Goal: Task Accomplishment & Management: Complete application form

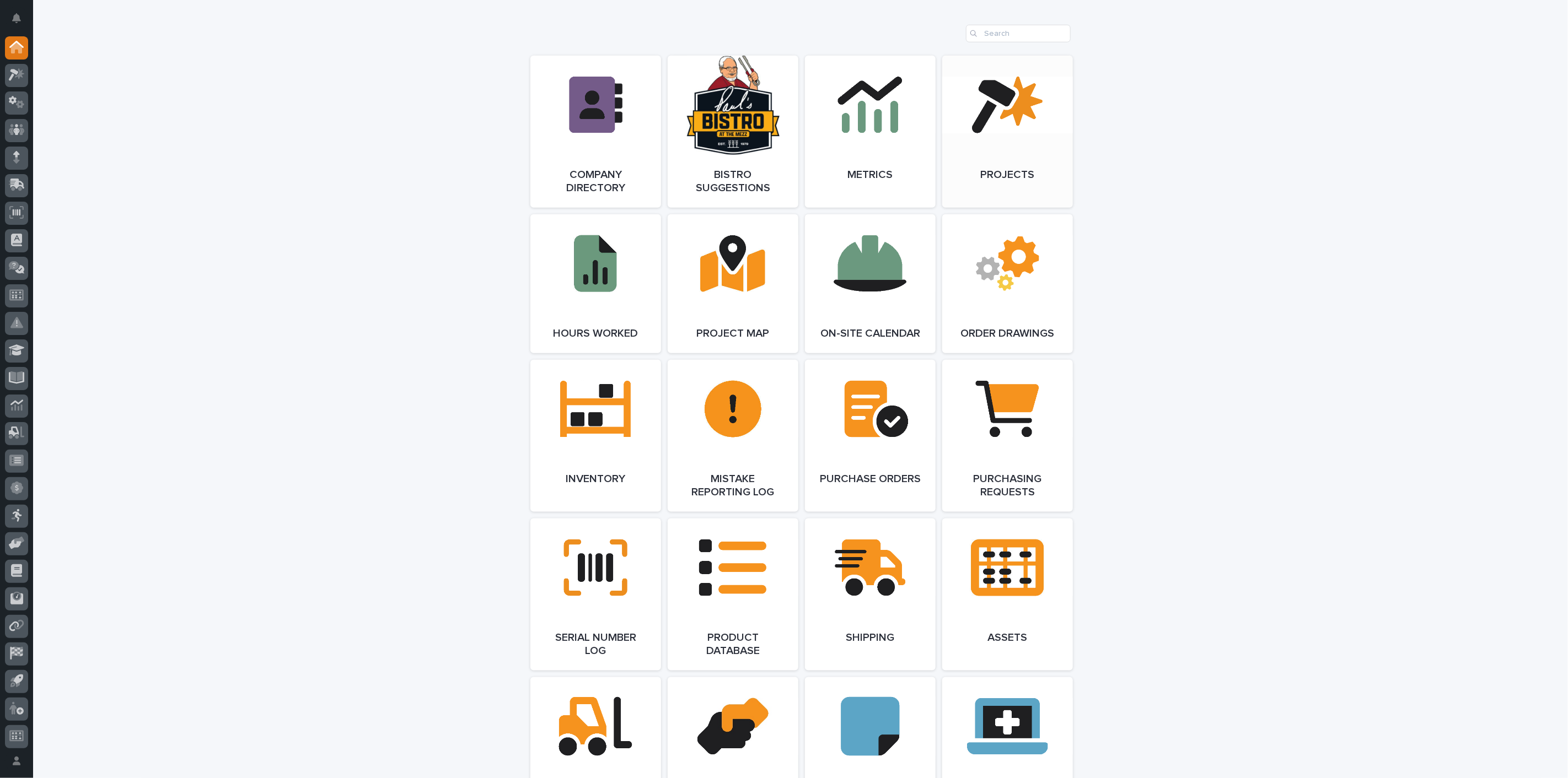
scroll to position [918, 0]
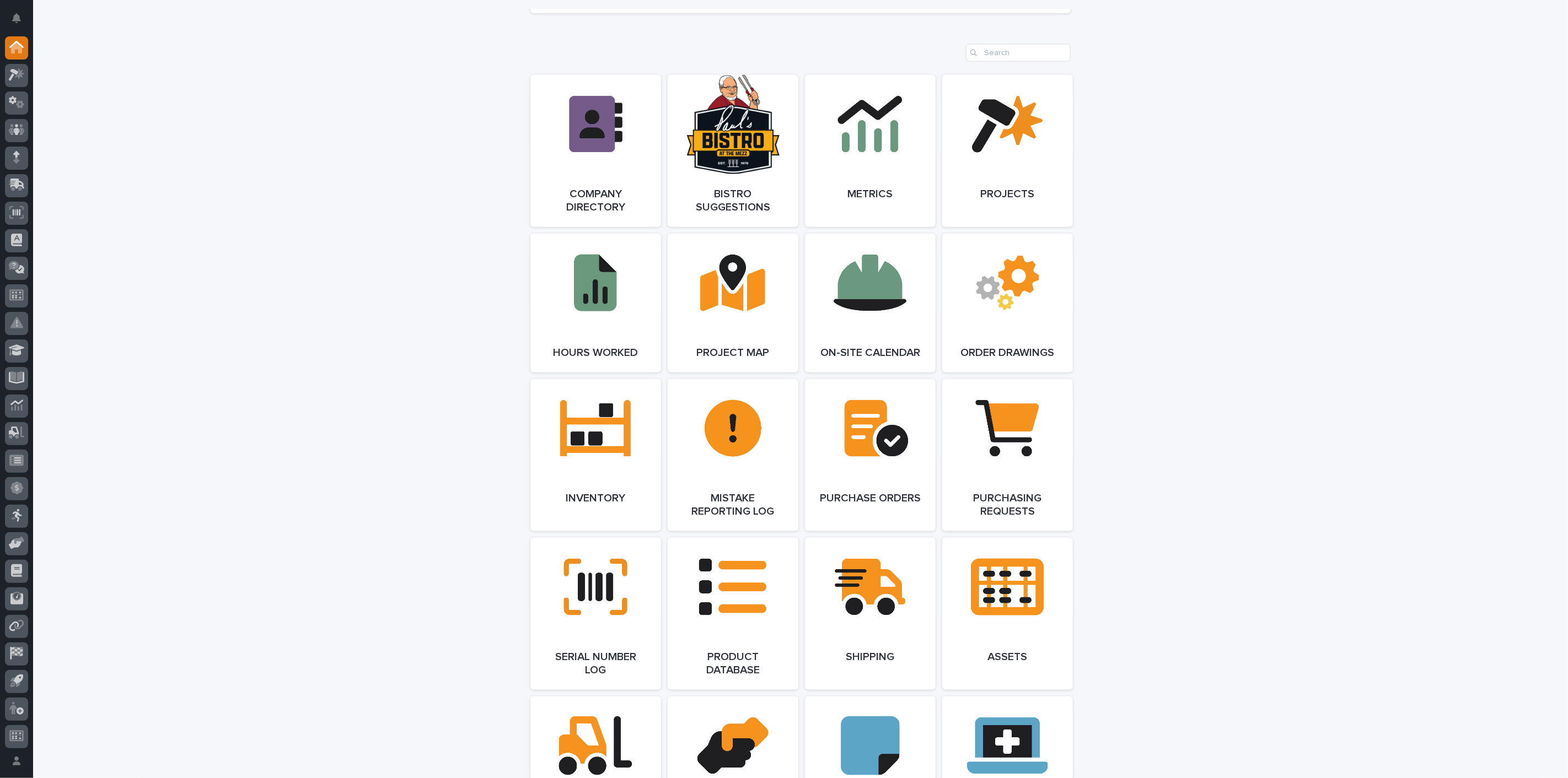
click at [4, 178] on div at bounding box center [16, 393] width 33 height 713
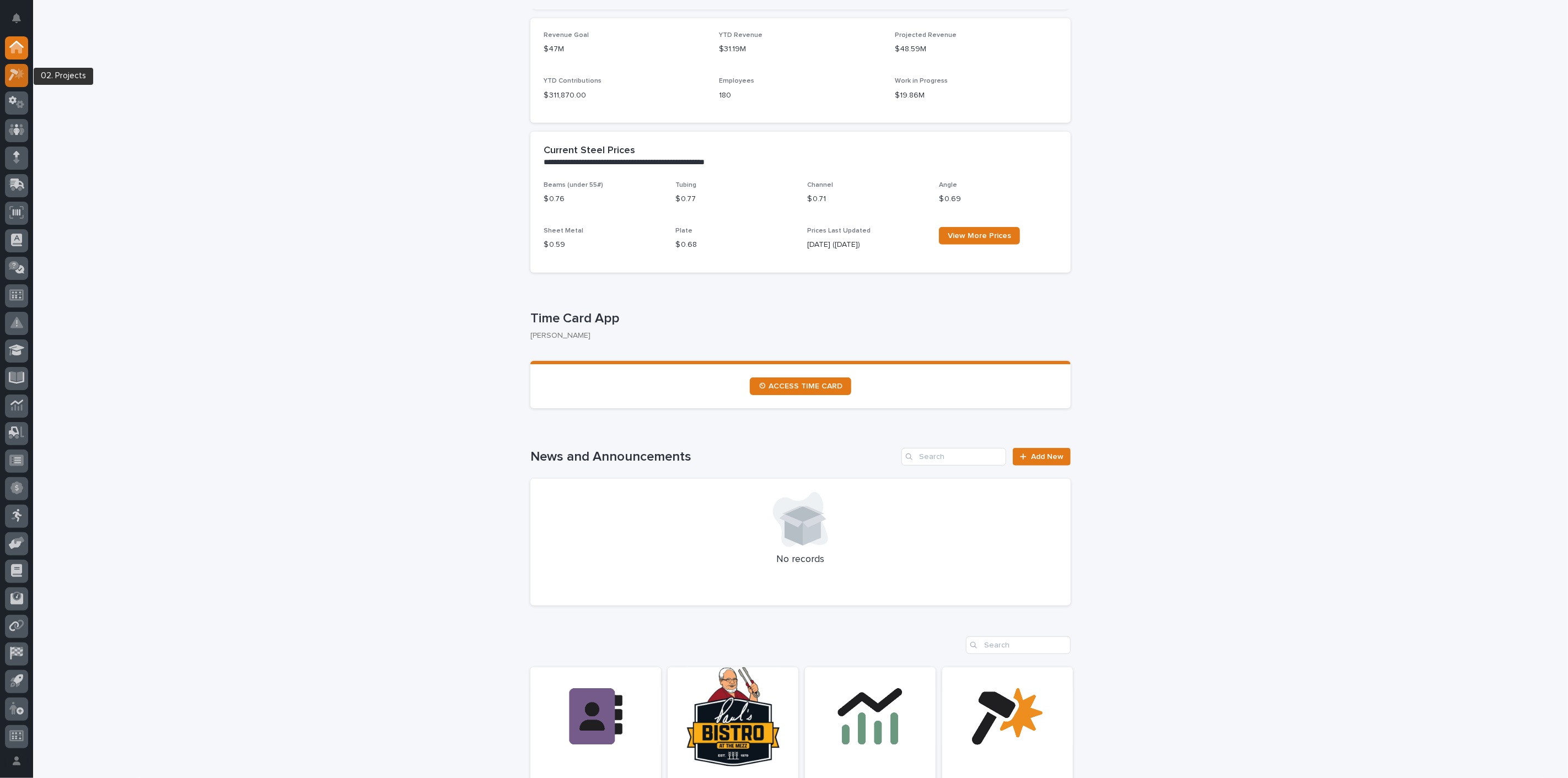
scroll to position [306, 0]
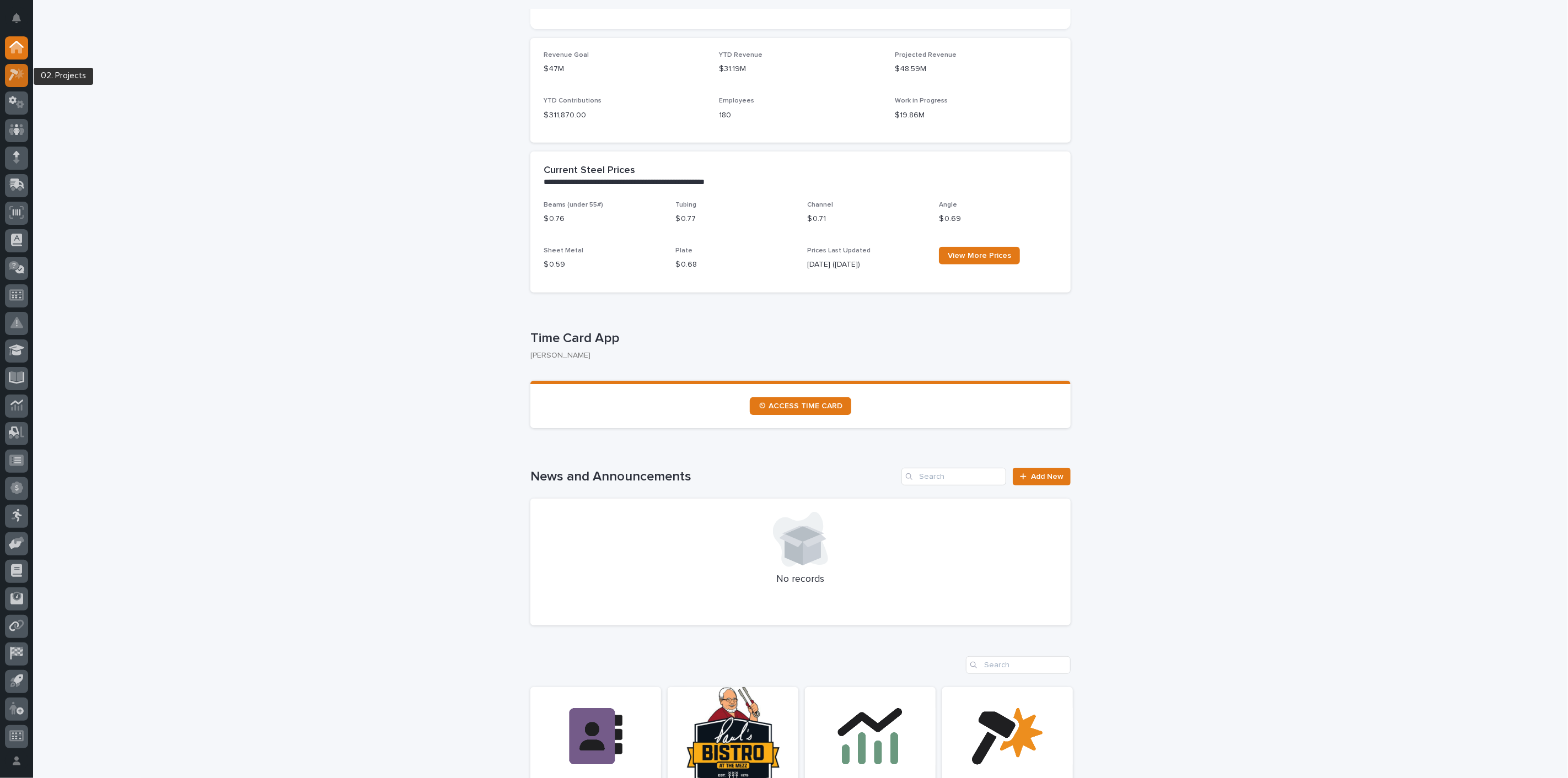
click at [22, 69] on icon at bounding box center [17, 75] width 16 height 12
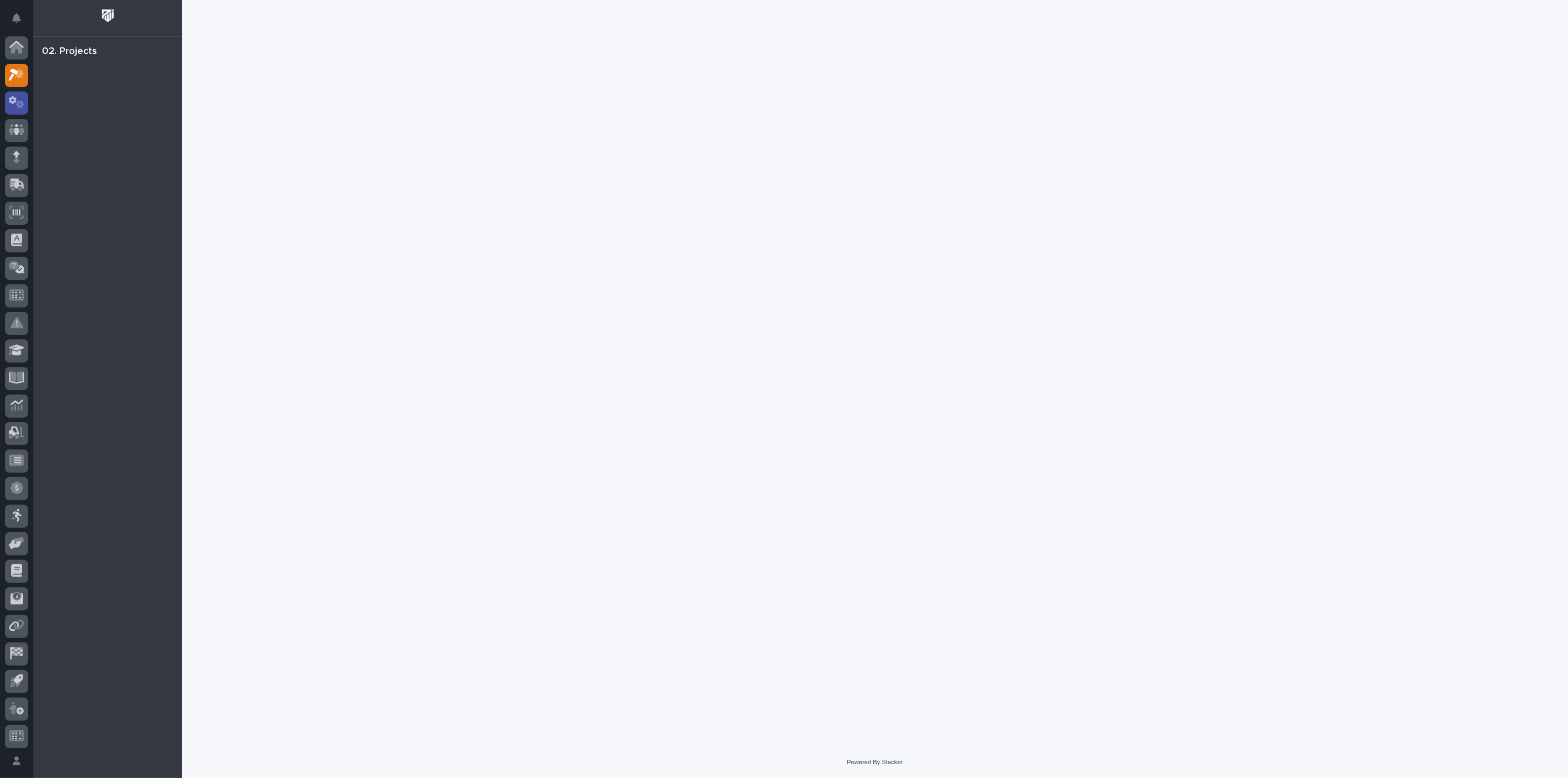
scroll to position [2, 0]
click at [22, 103] on icon at bounding box center [20, 102] width 8 height 7
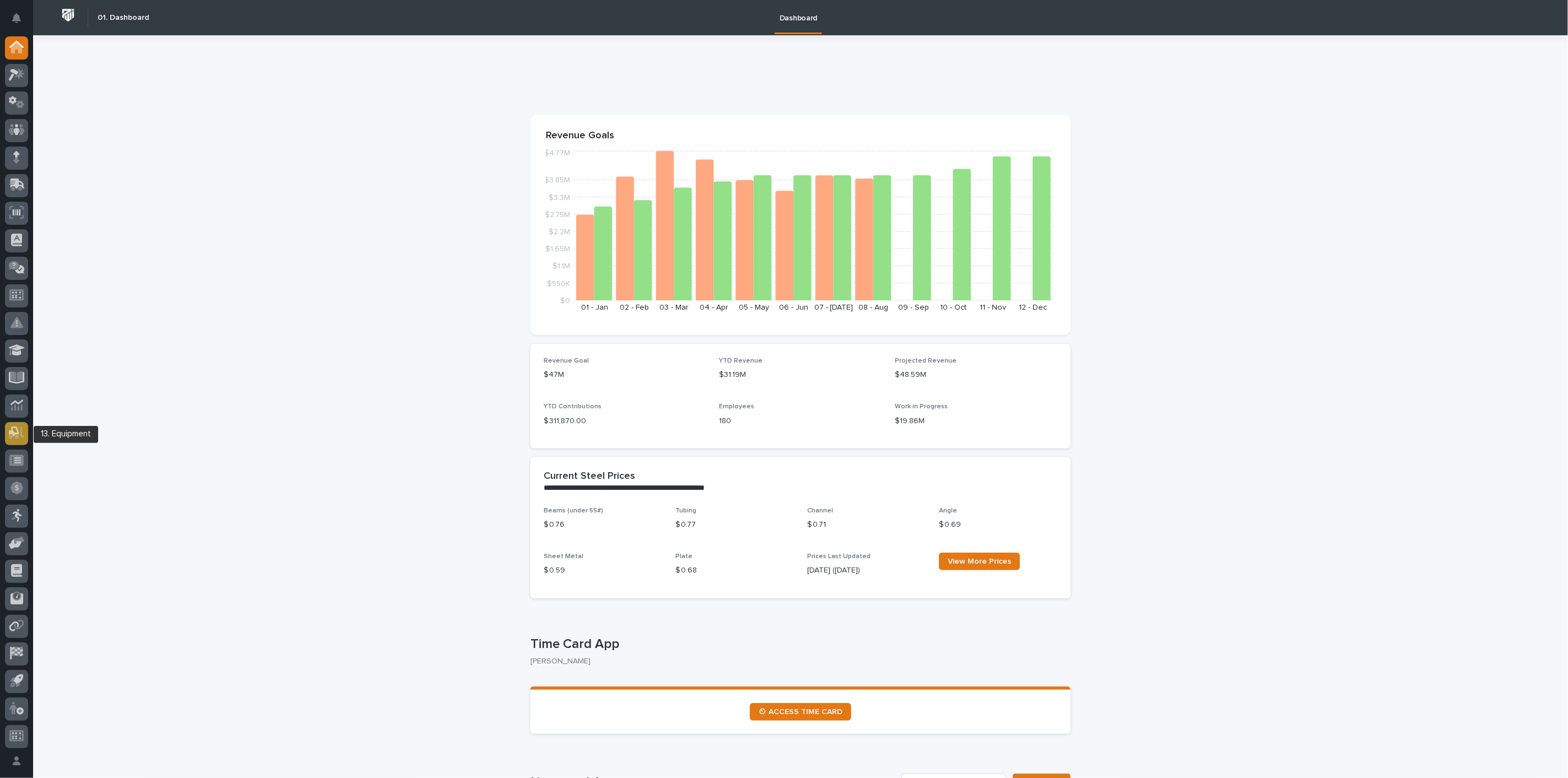
click at [17, 431] on icon at bounding box center [14, 431] width 11 height 11
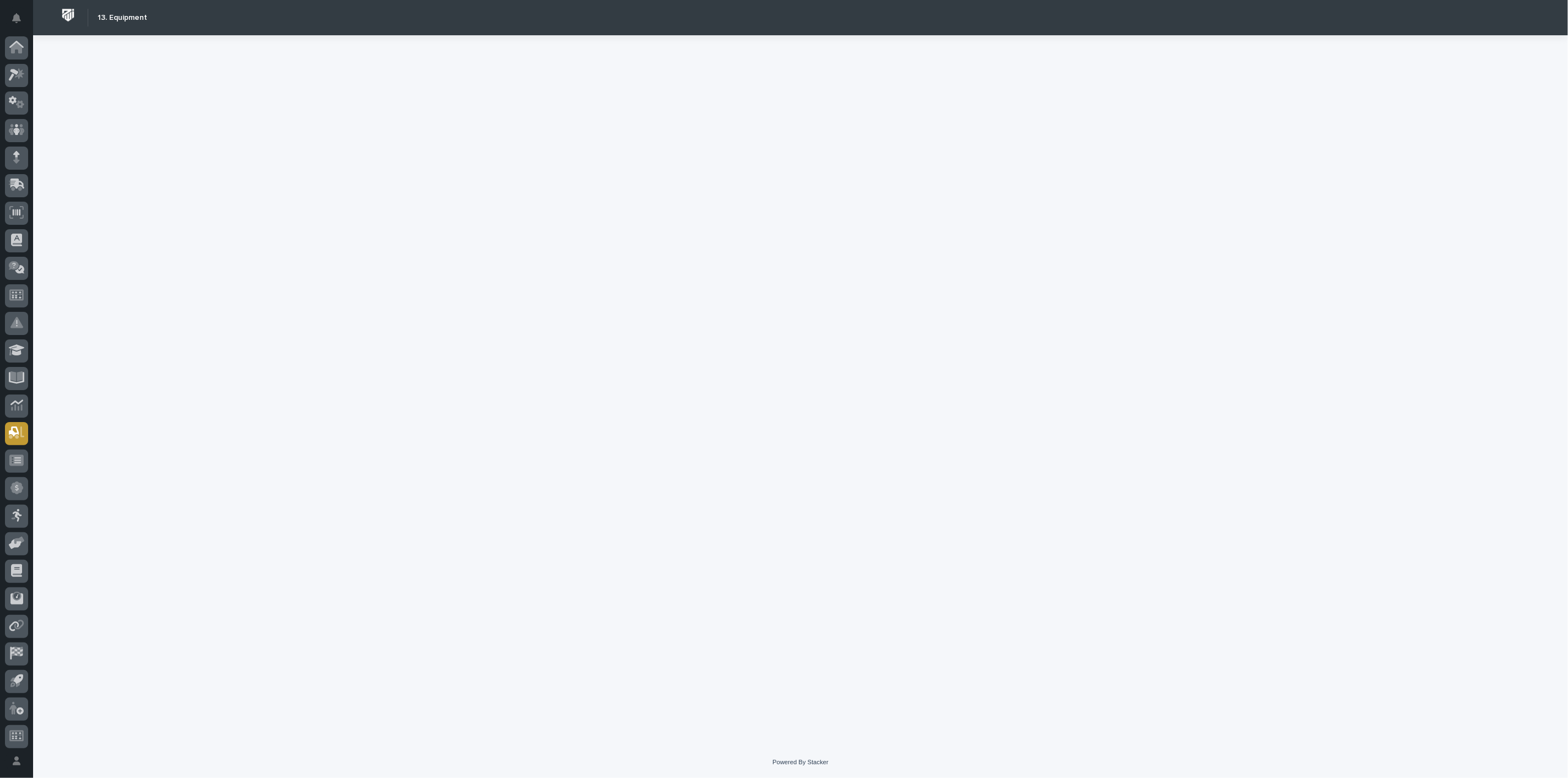
scroll to position [2, 0]
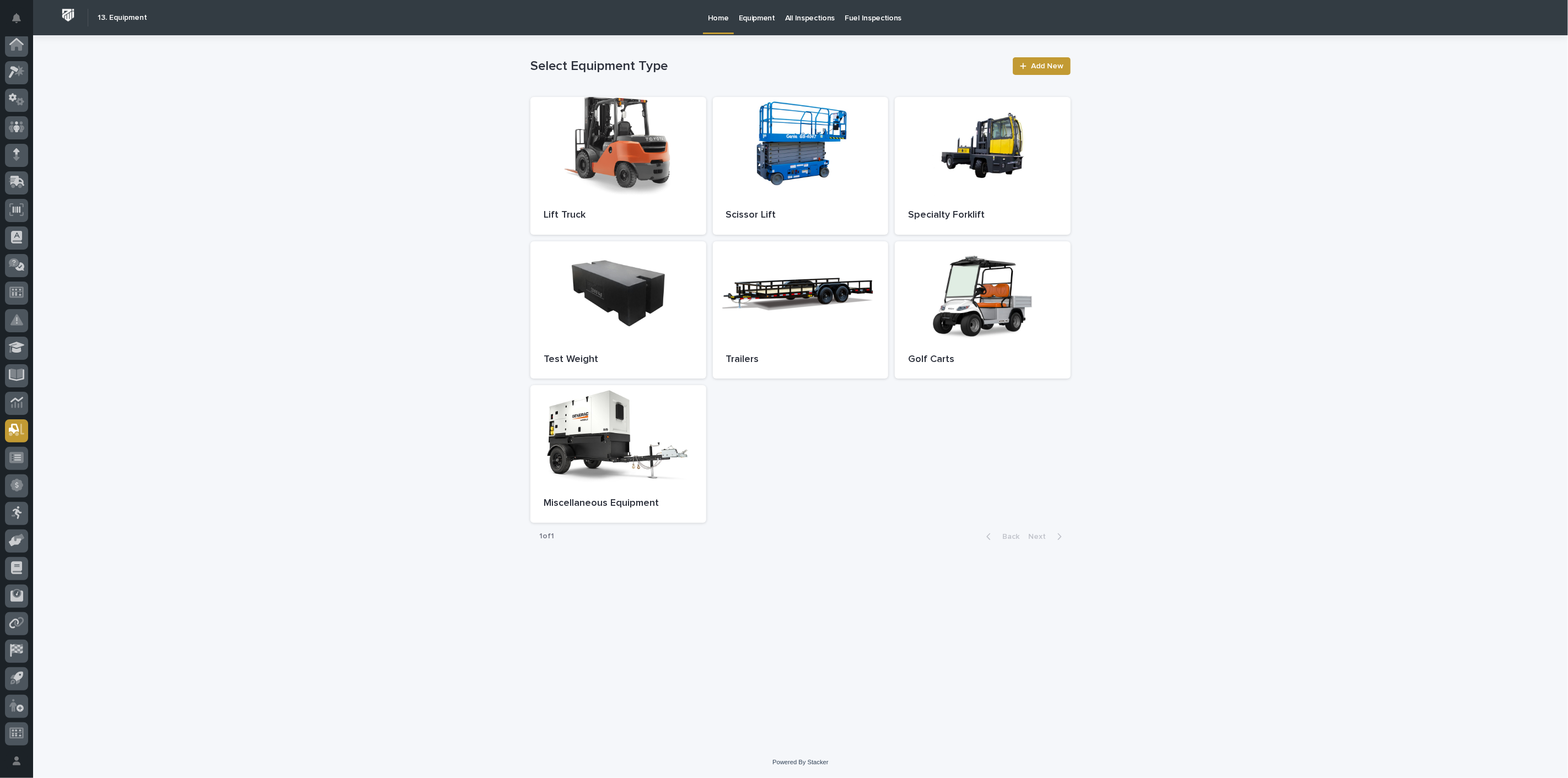
click at [749, 17] on p "Equipment" at bounding box center [757, 11] width 36 height 23
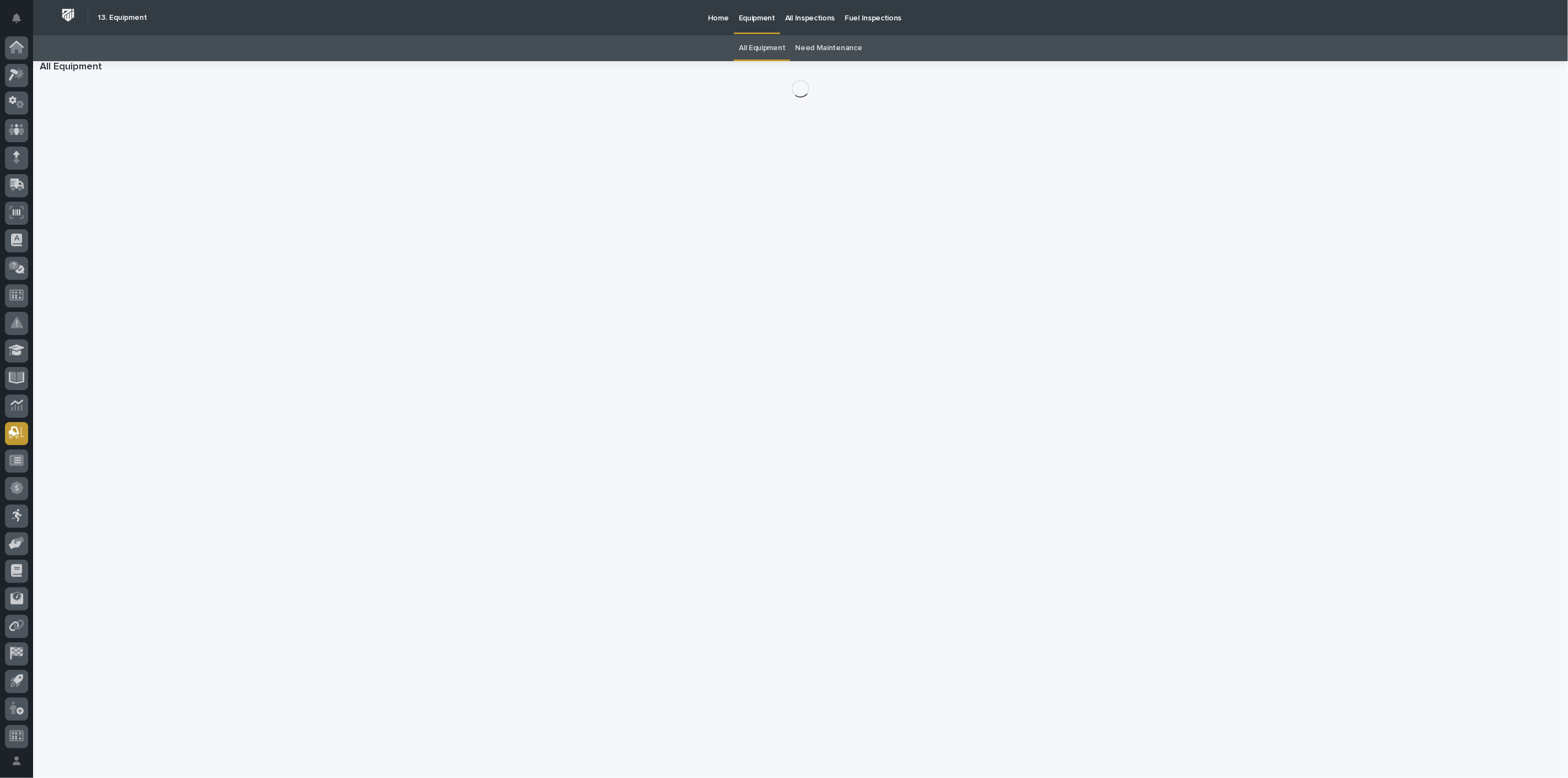
scroll to position [2, 0]
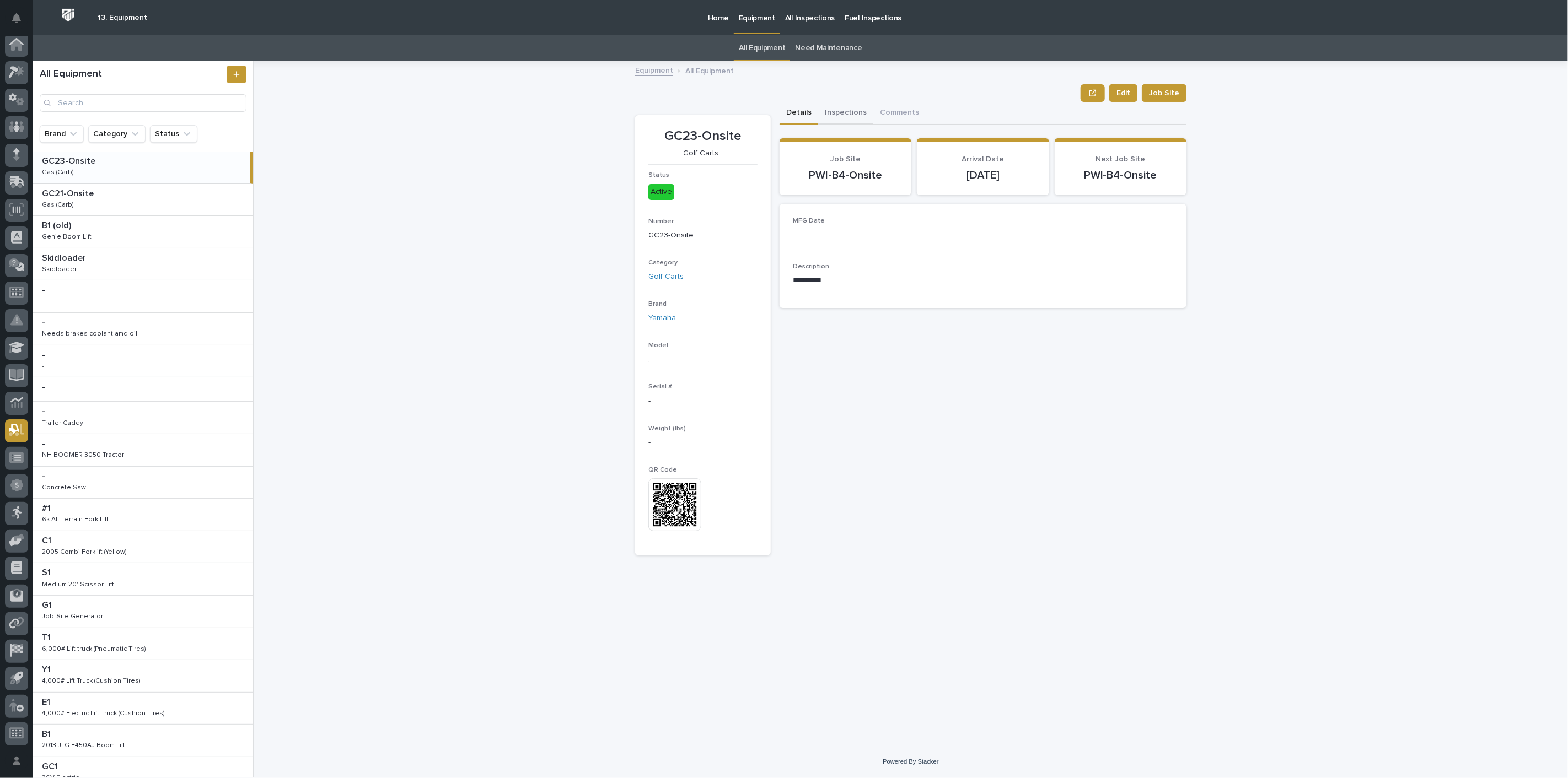
click at [852, 111] on button "Inspections" at bounding box center [846, 113] width 55 height 23
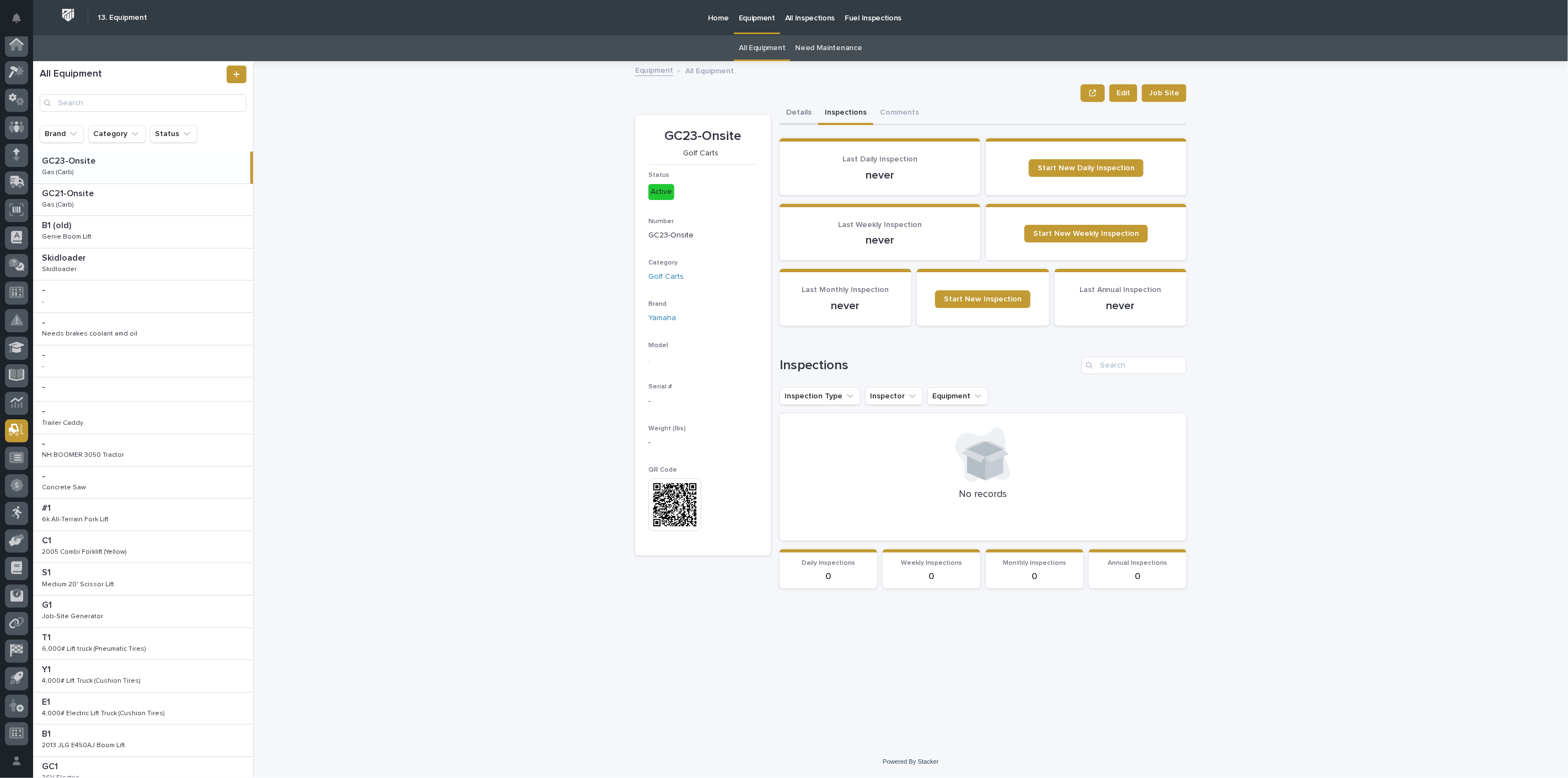
click at [806, 104] on button "Details" at bounding box center [799, 113] width 39 height 23
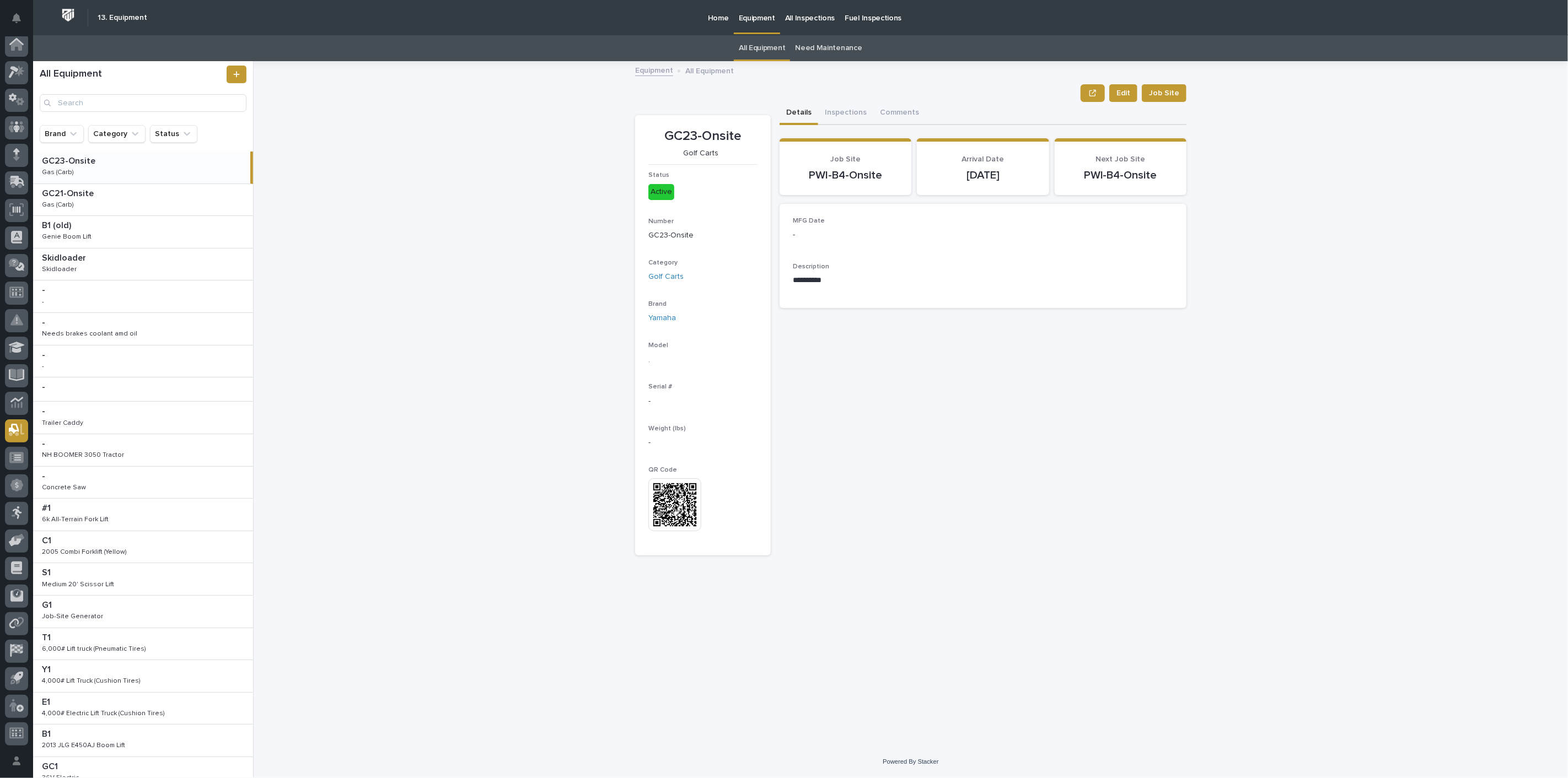
click at [811, 41] on link "Need Maintenance" at bounding box center [828, 49] width 67 height 26
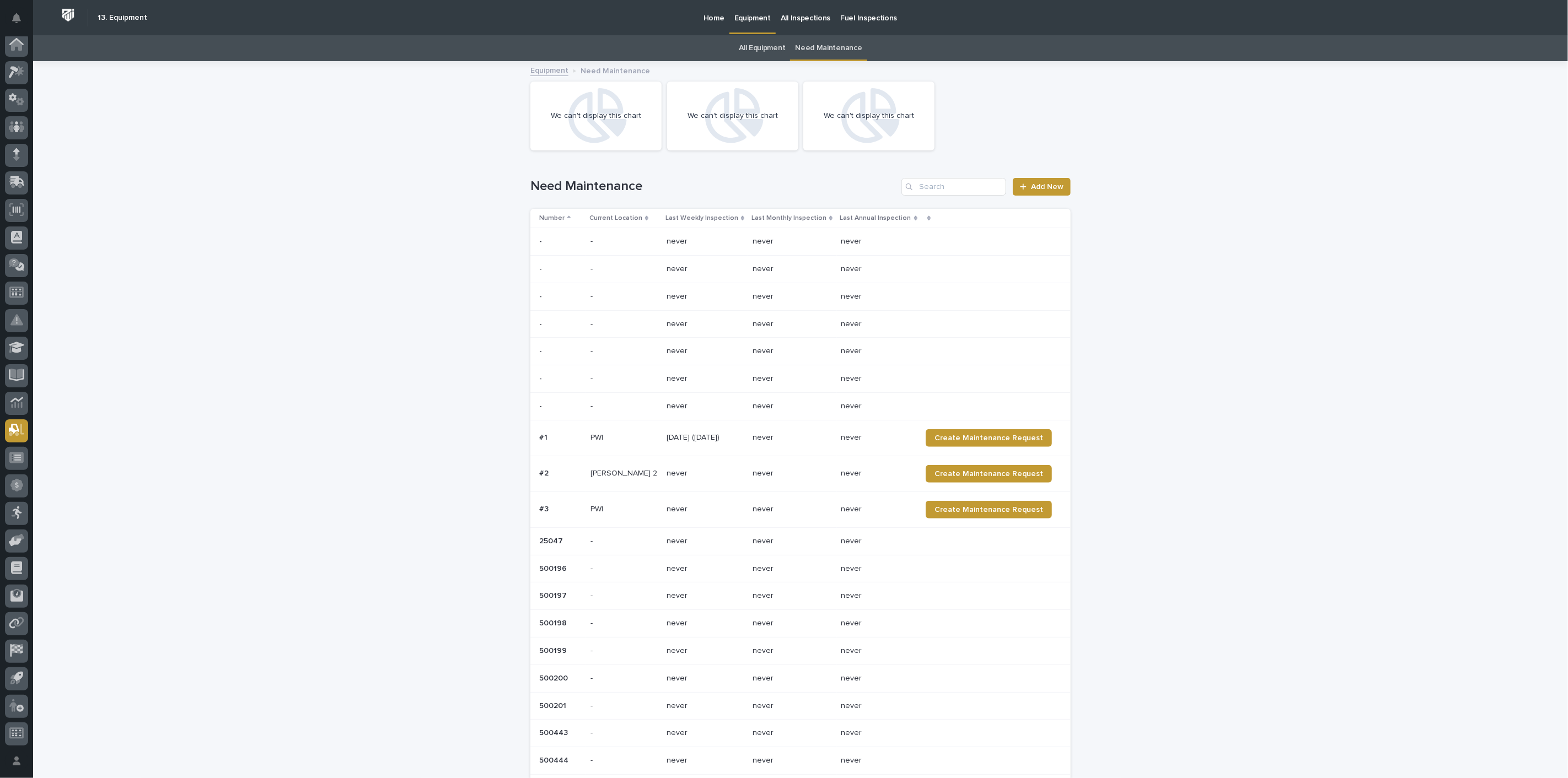
click at [705, 12] on p "Home" at bounding box center [714, 11] width 21 height 23
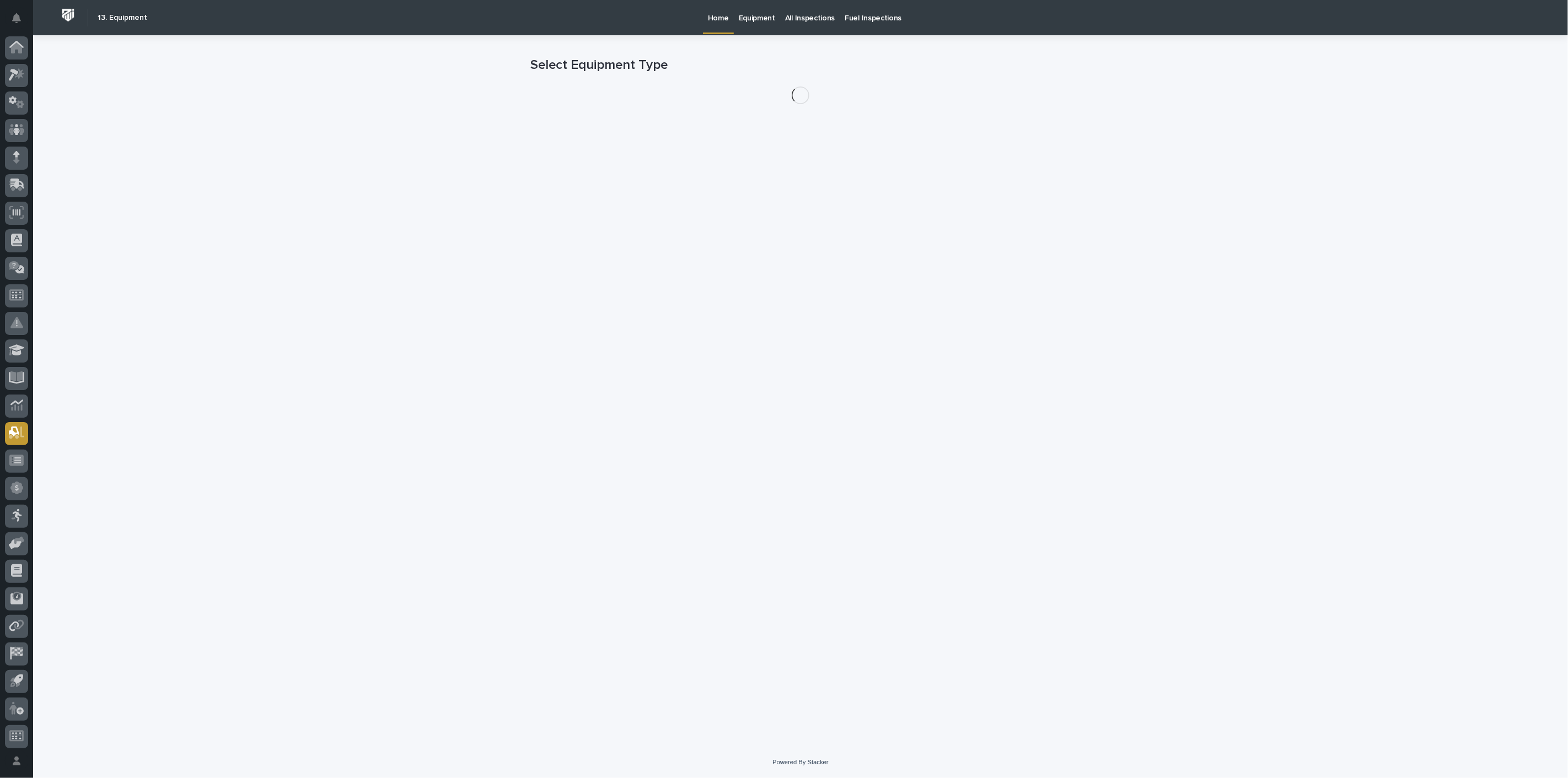
scroll to position [2, 0]
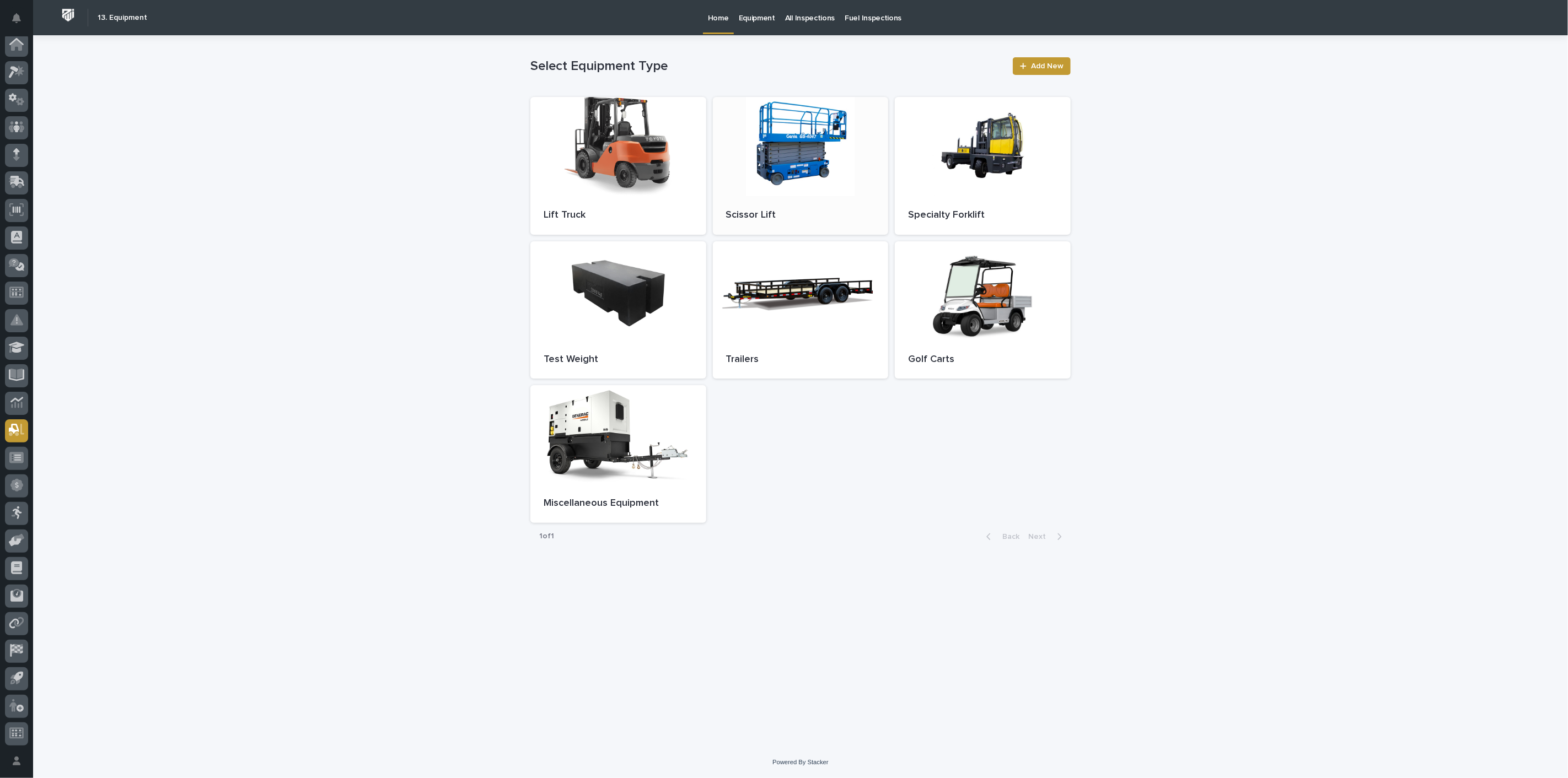
click at [801, 144] on div at bounding box center [801, 146] width 176 height 99
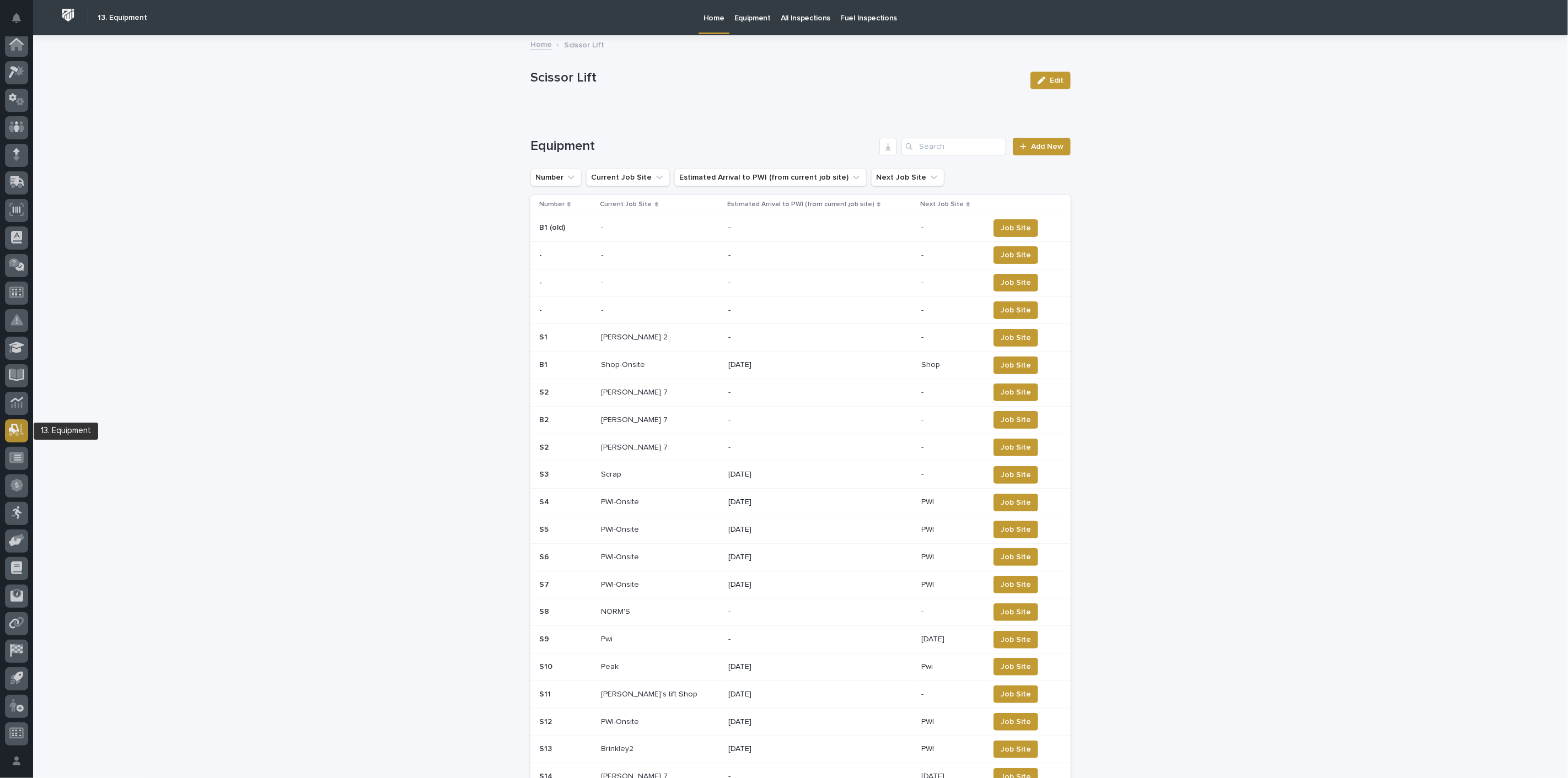
click at [17, 436] on div at bounding box center [16, 431] width 23 height 23
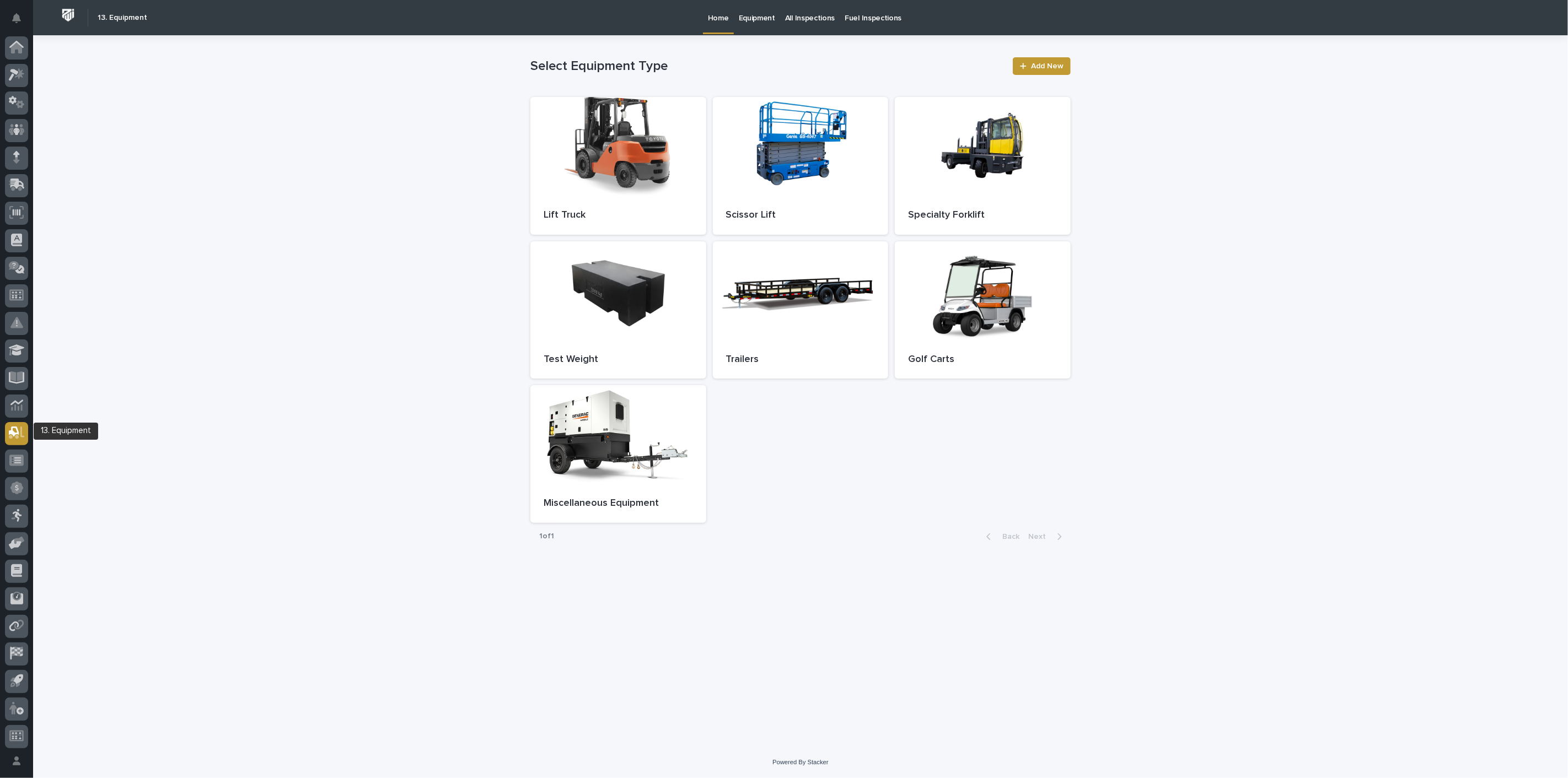
scroll to position [2, 0]
click at [753, 17] on p "Equipment" at bounding box center [757, 11] width 36 height 23
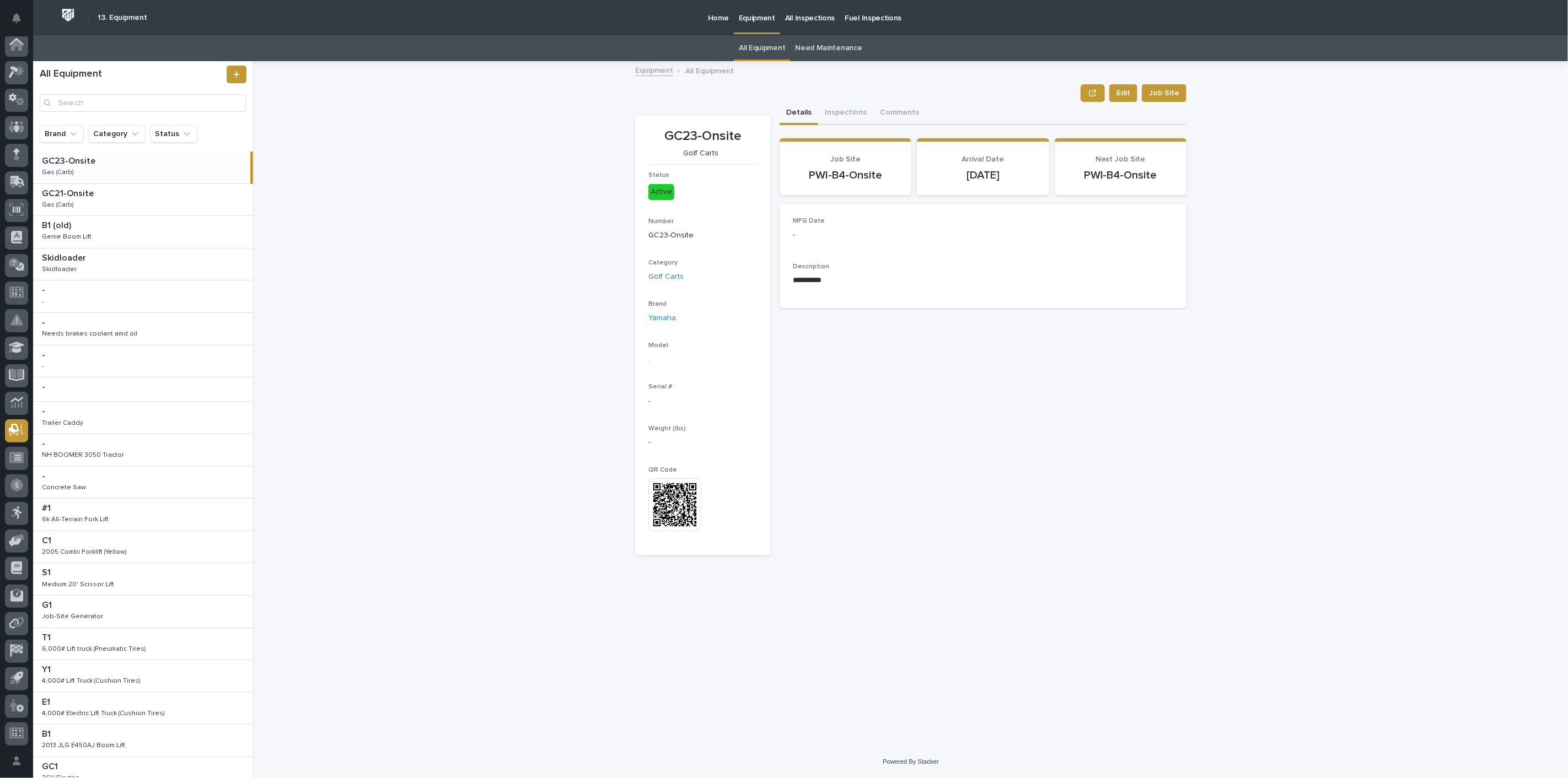
click at [831, 49] on link "Need Maintenance" at bounding box center [828, 49] width 67 height 26
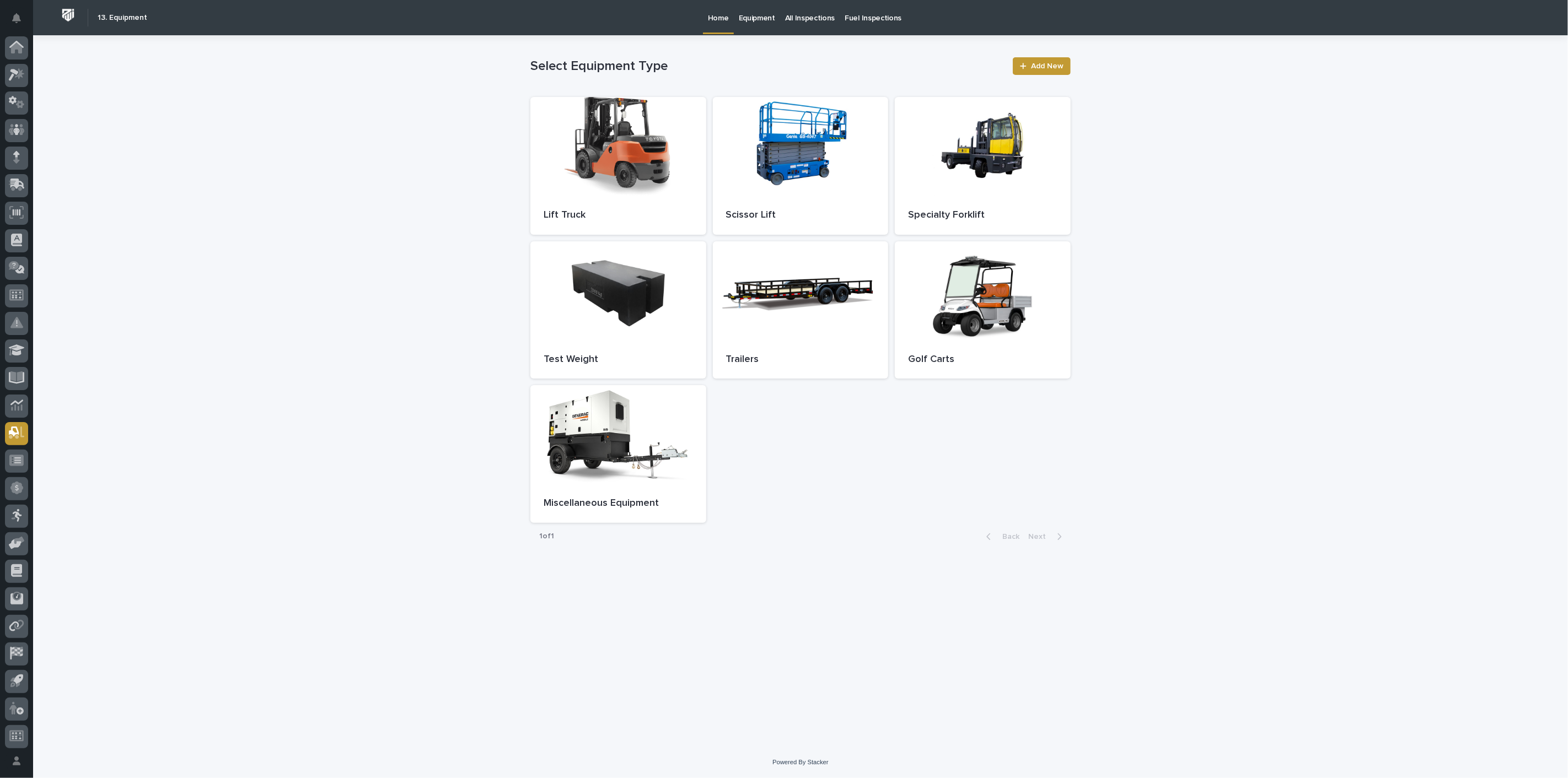
scroll to position [2, 0]
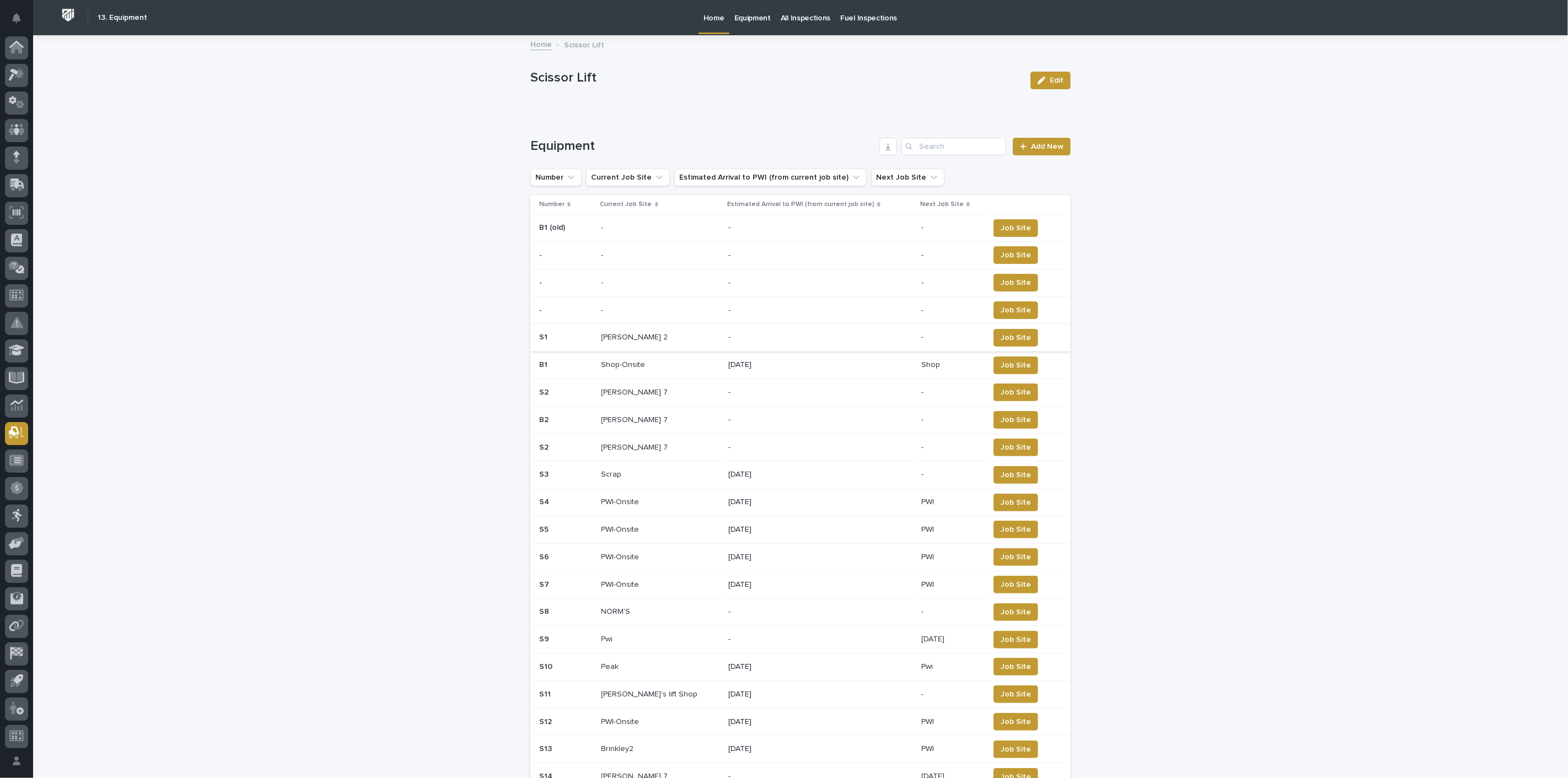
scroll to position [2, 0]
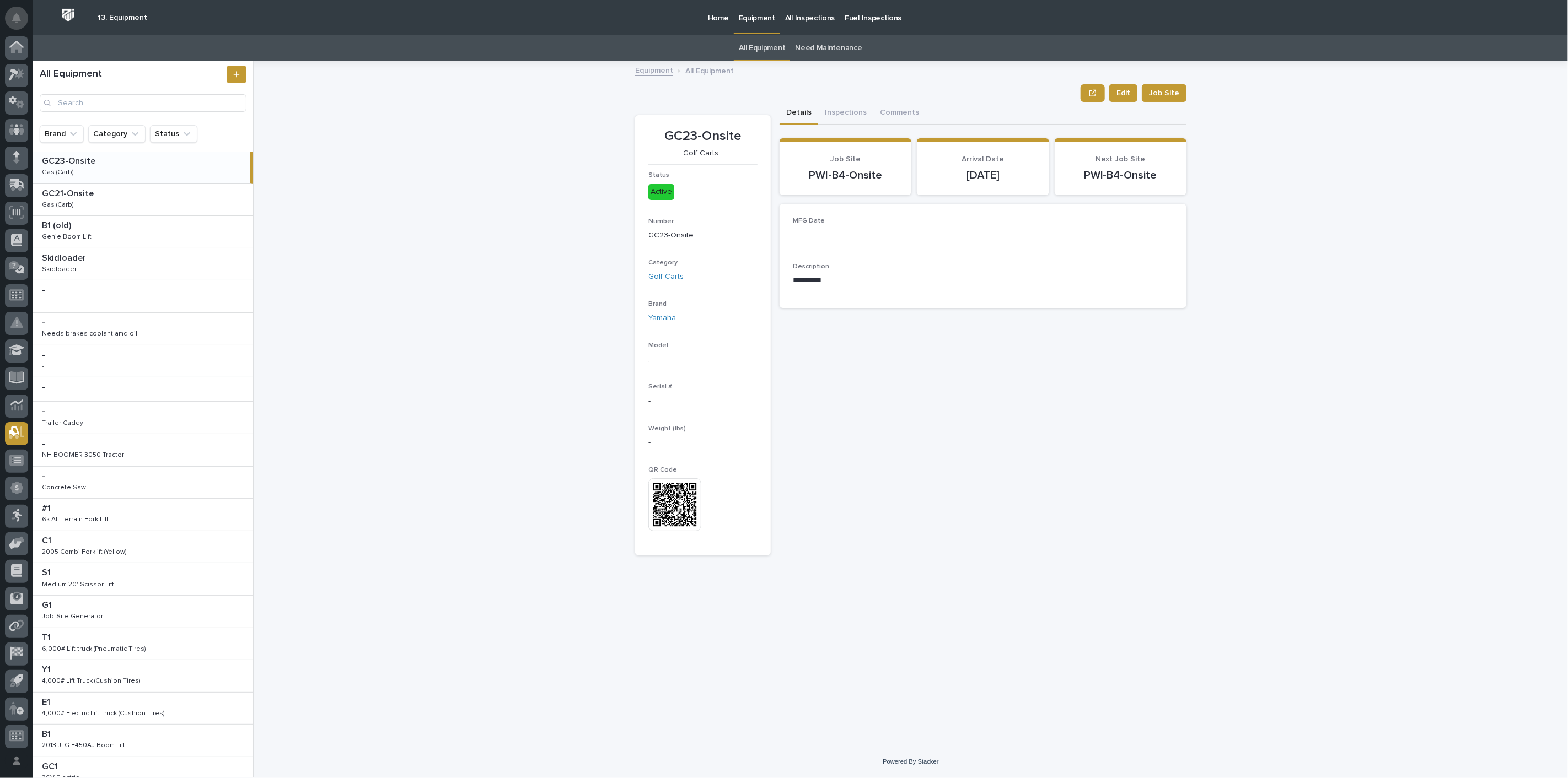
scroll to position [2, 0]
click at [16, 40] on icon at bounding box center [16, 42] width 14 height 7
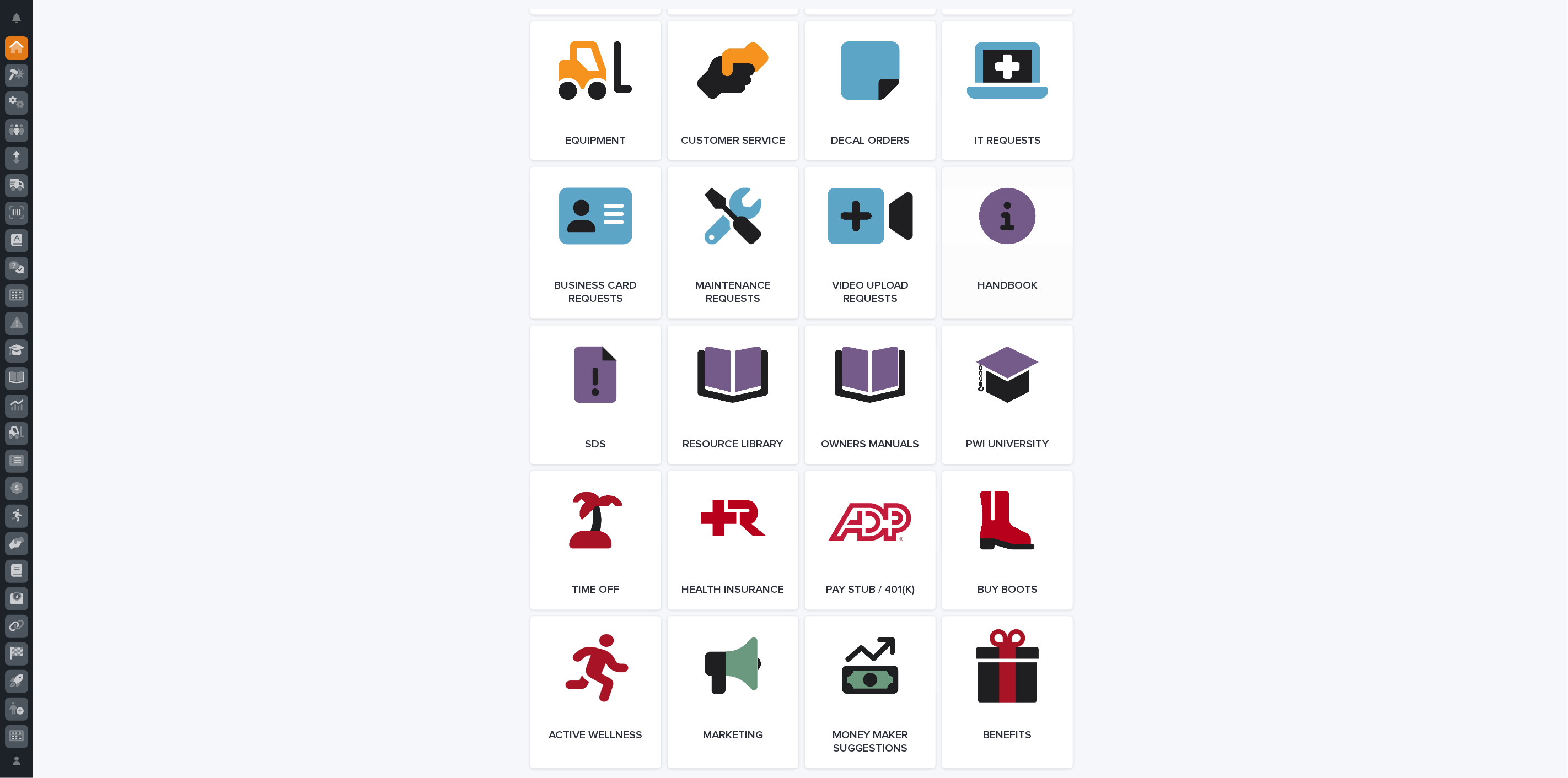
scroll to position [1576, 0]
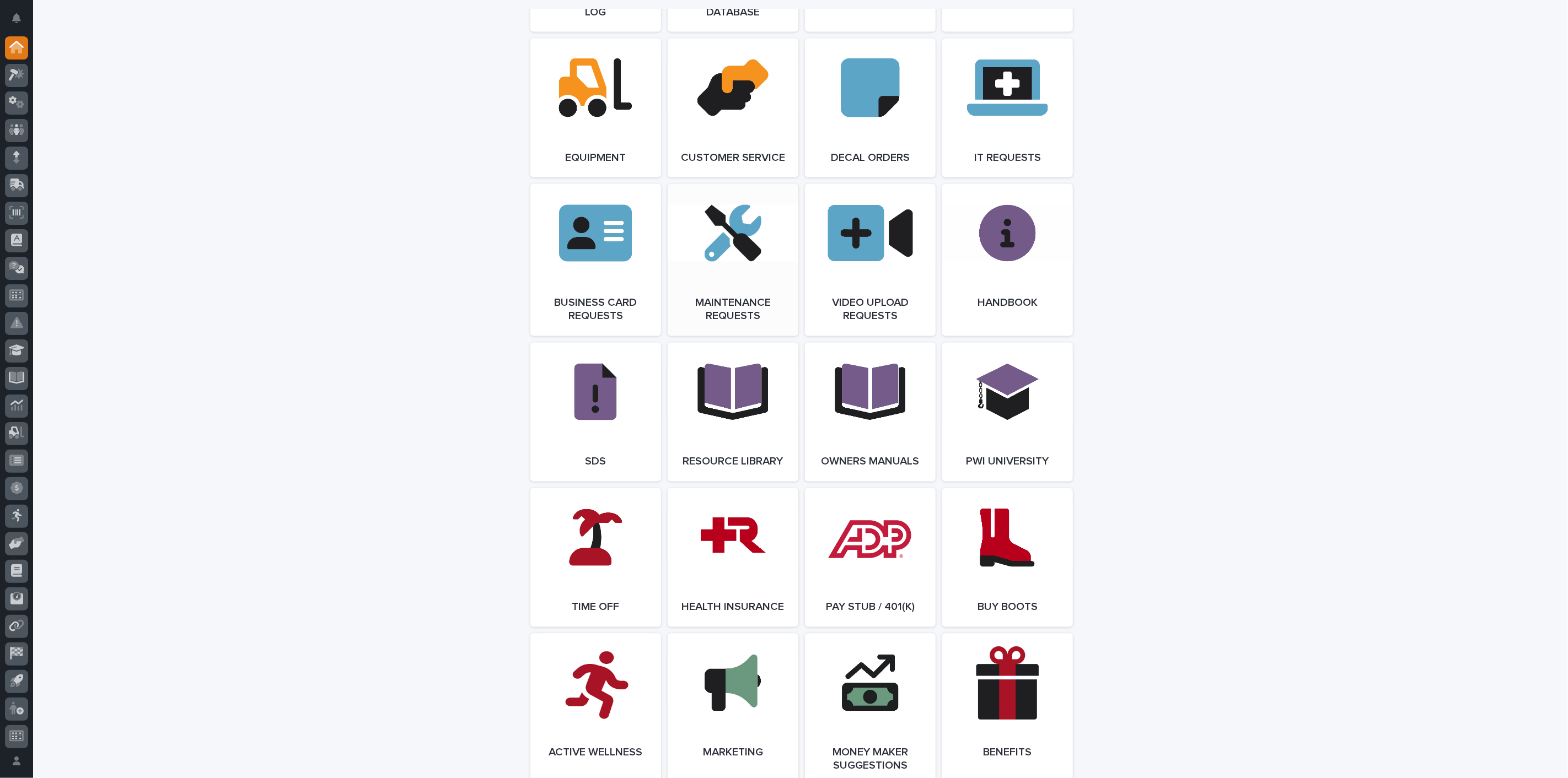
click at [790, 282] on link "Open Link" at bounding box center [733, 260] width 131 height 152
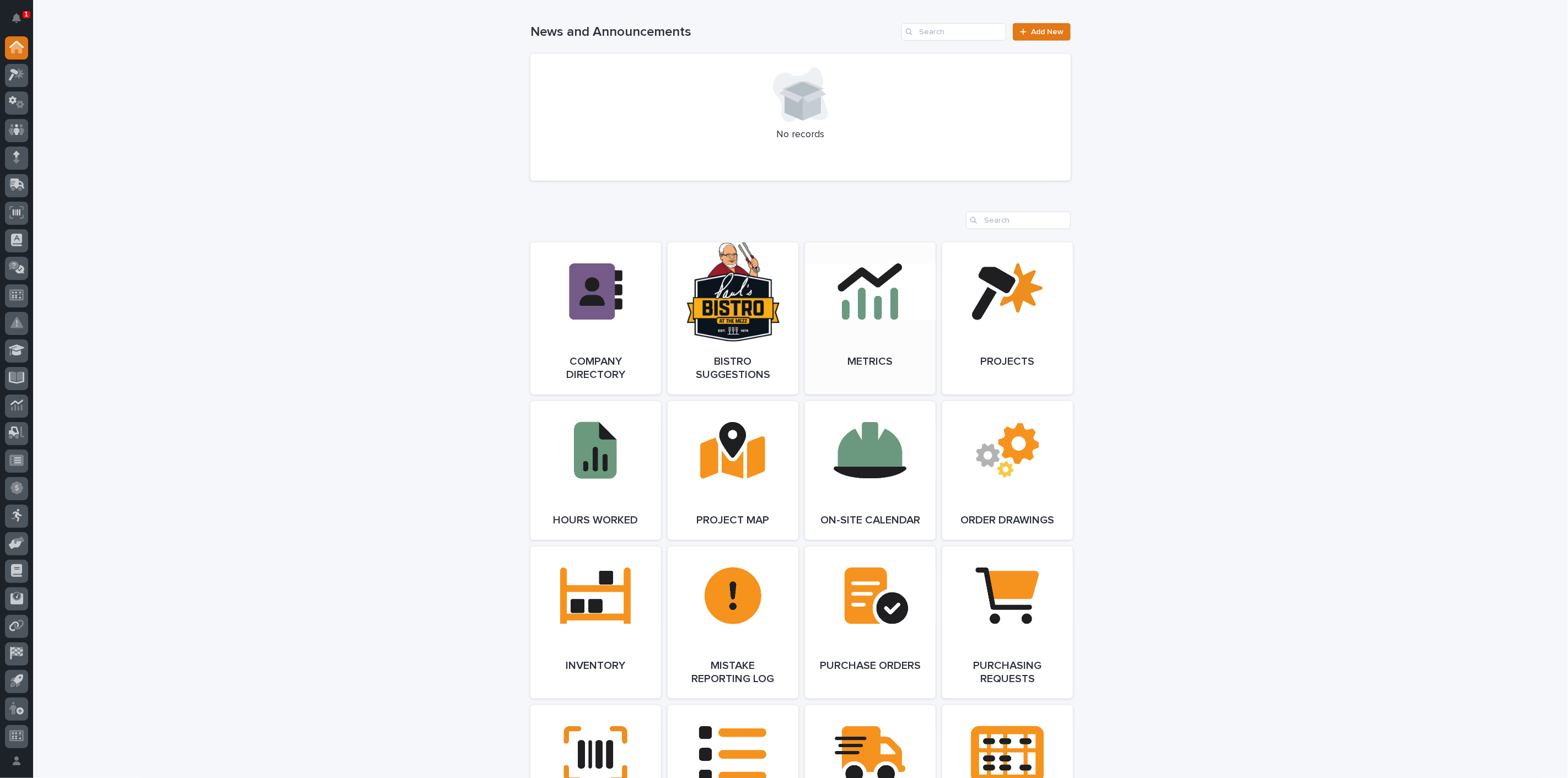
scroll to position [719, 0]
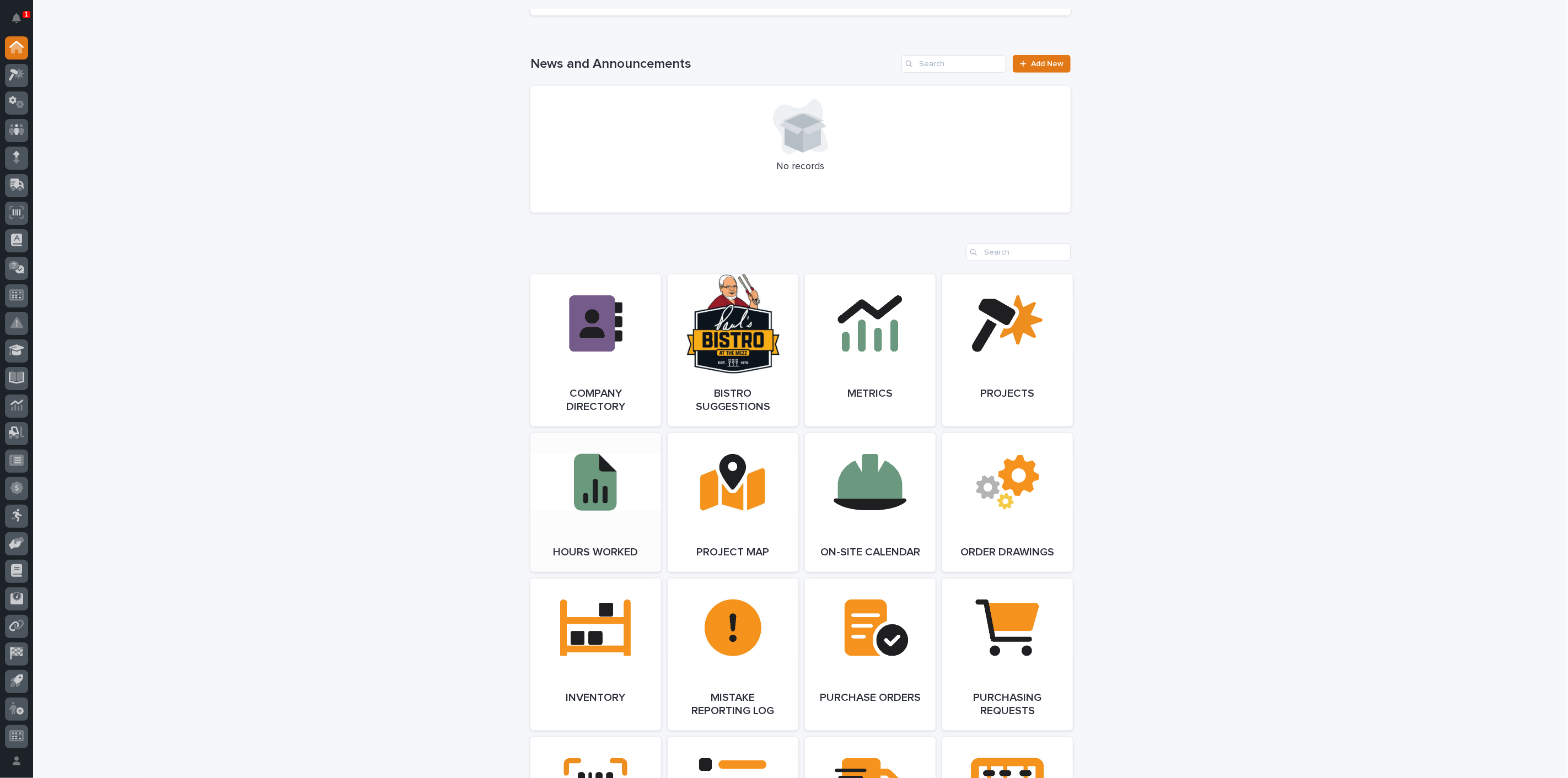
click at [587, 507] on link "Open Link" at bounding box center [596, 502] width 131 height 139
click at [22, 43] on icon at bounding box center [16, 47] width 14 height 12
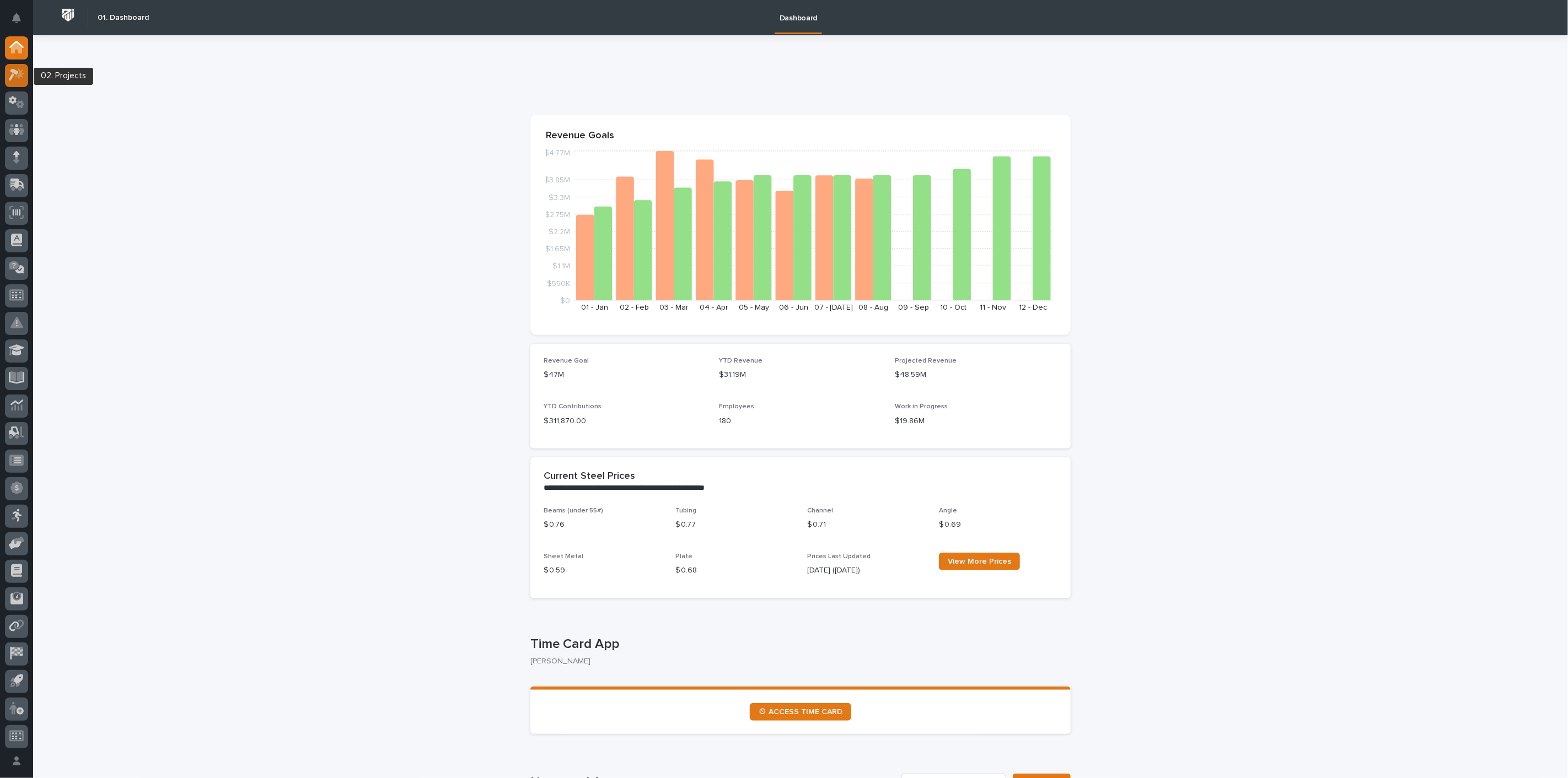
click at [11, 77] on icon at bounding box center [14, 75] width 10 height 12
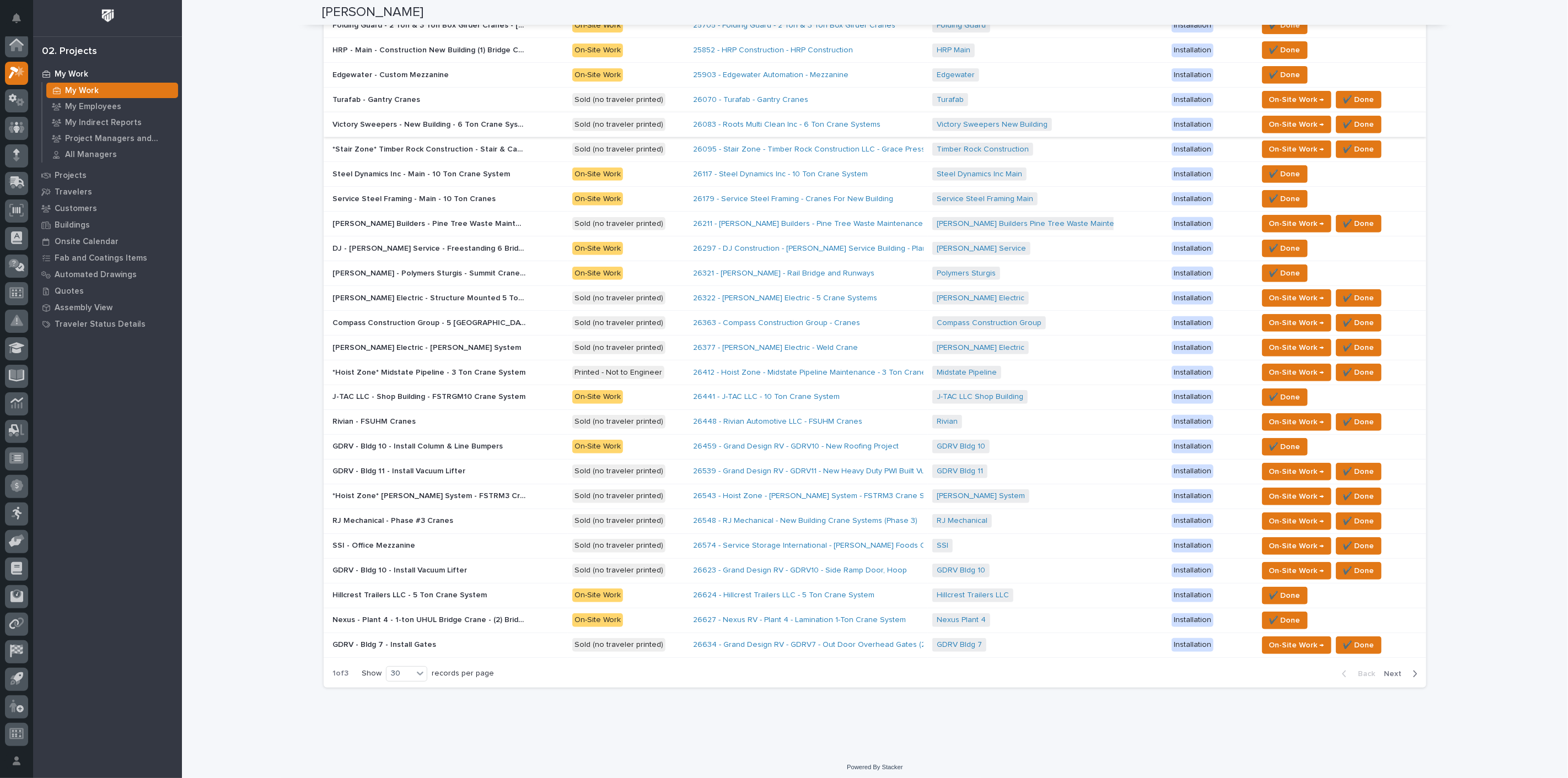
scroll to position [359, 0]
click at [1394, 669] on span "Next" at bounding box center [1396, 674] width 24 height 10
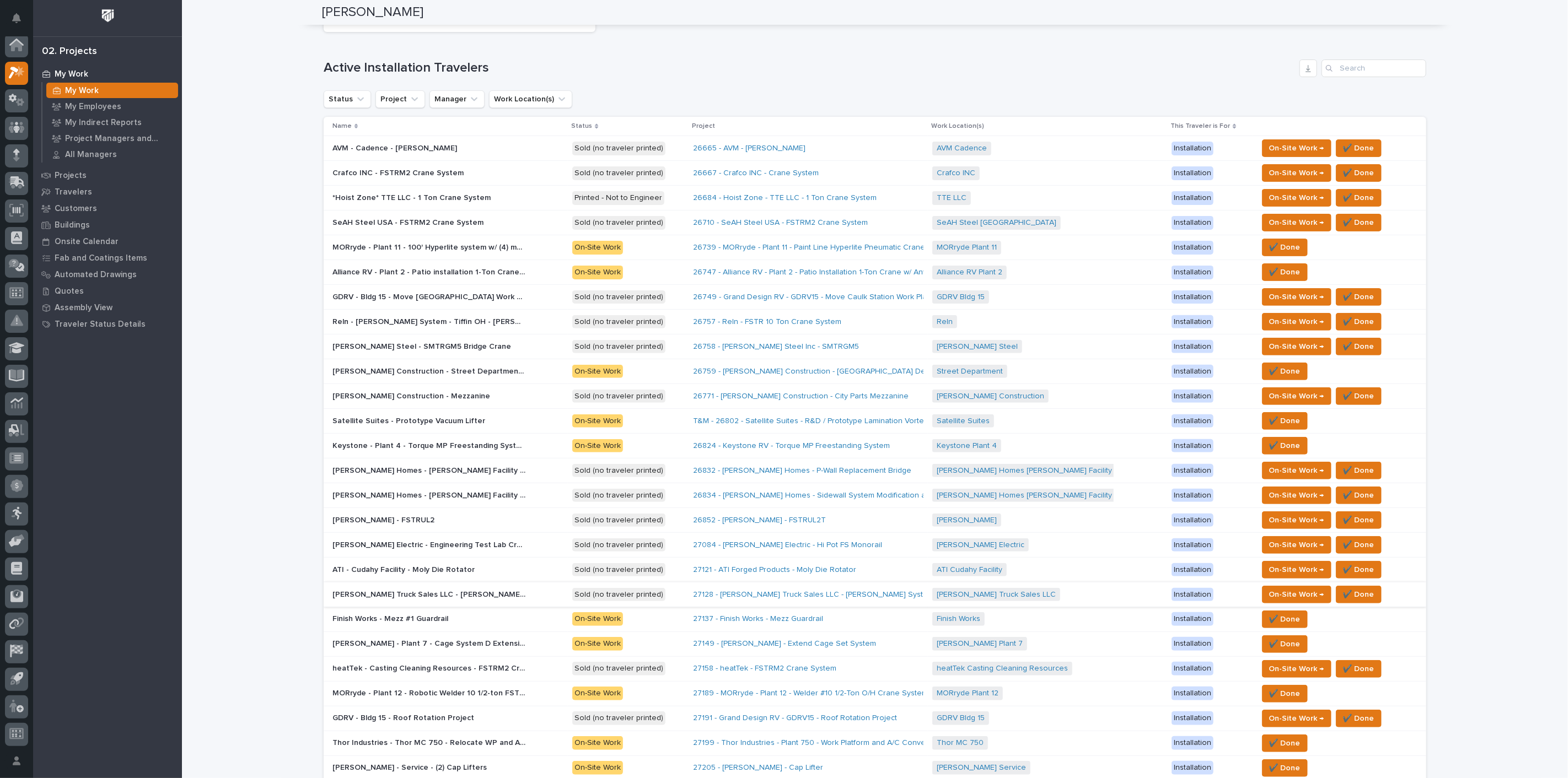
scroll to position [0, 0]
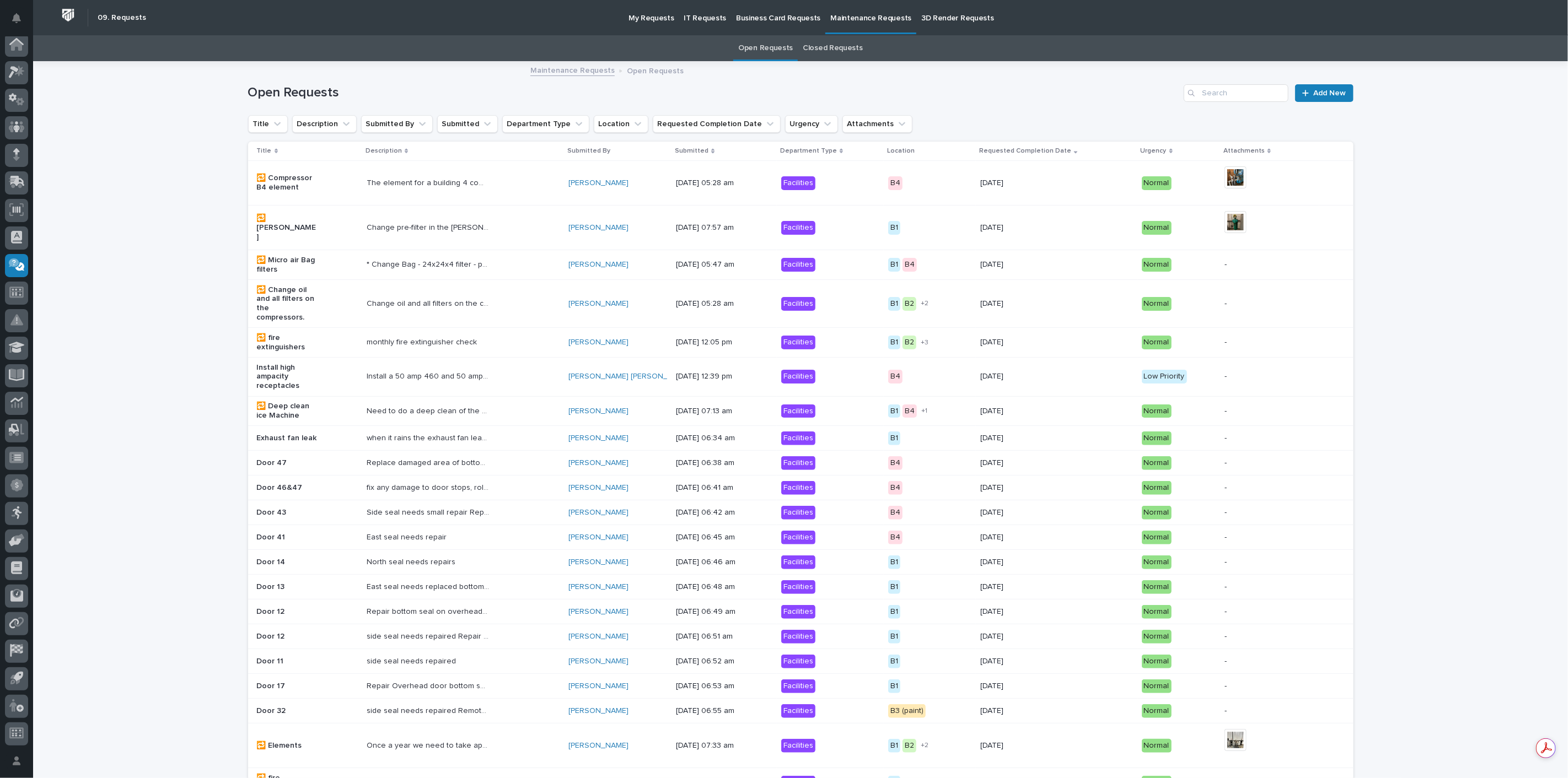
click at [776, 46] on link "Open Requests" at bounding box center [766, 49] width 55 height 26
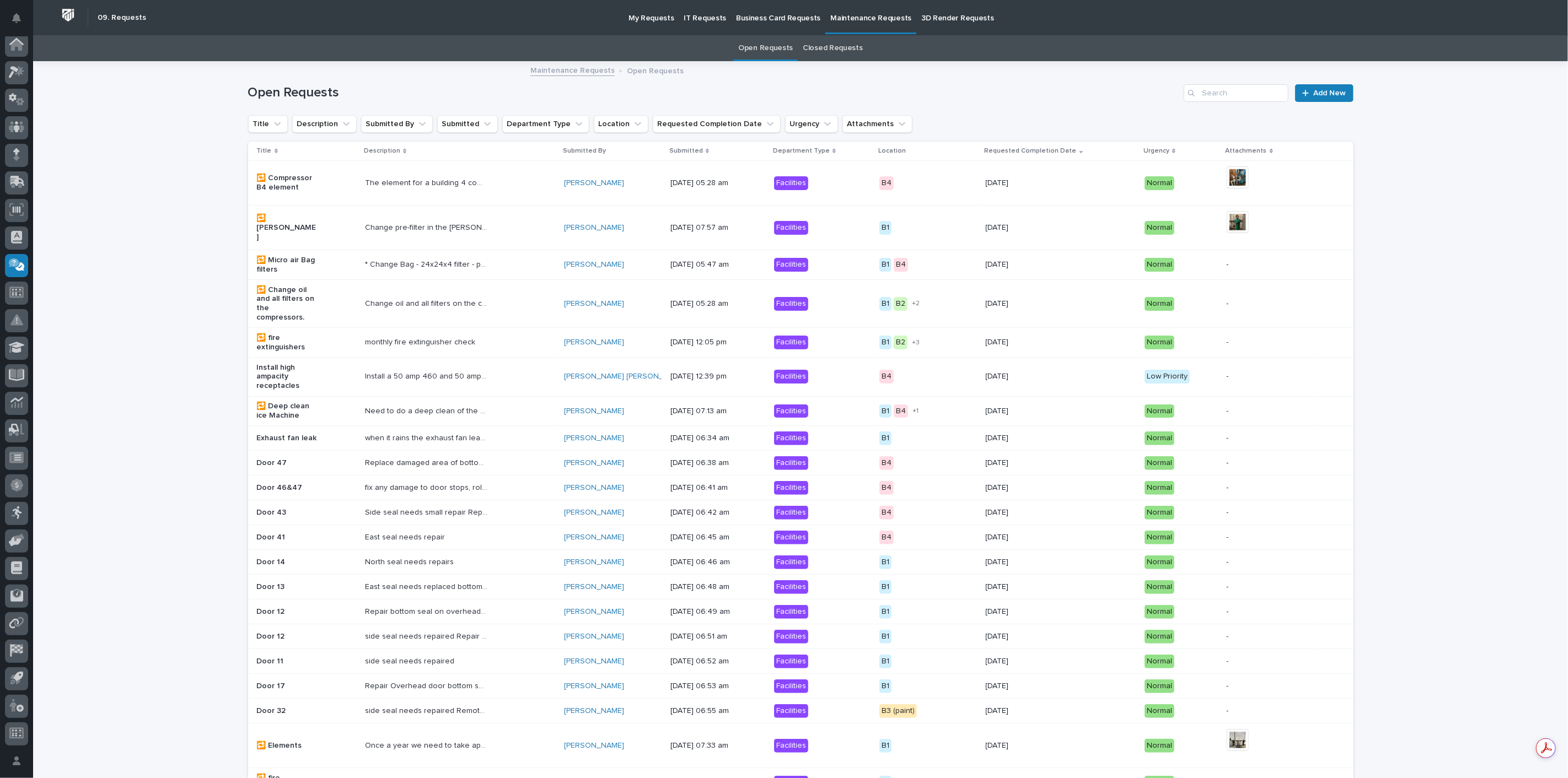
click at [921, 12] on p "3D Render Requests" at bounding box center [957, 11] width 72 height 23
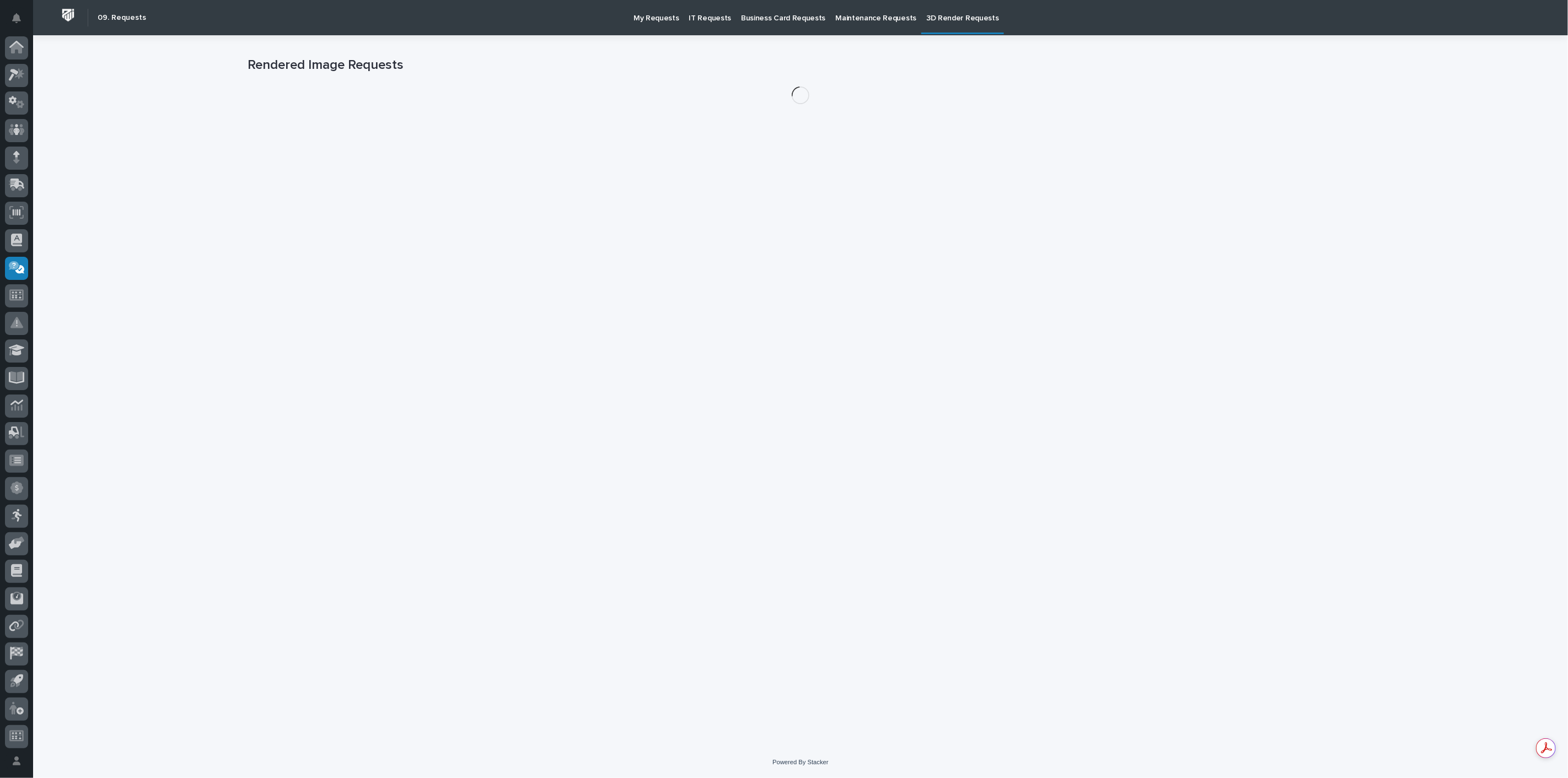
scroll to position [2, 0]
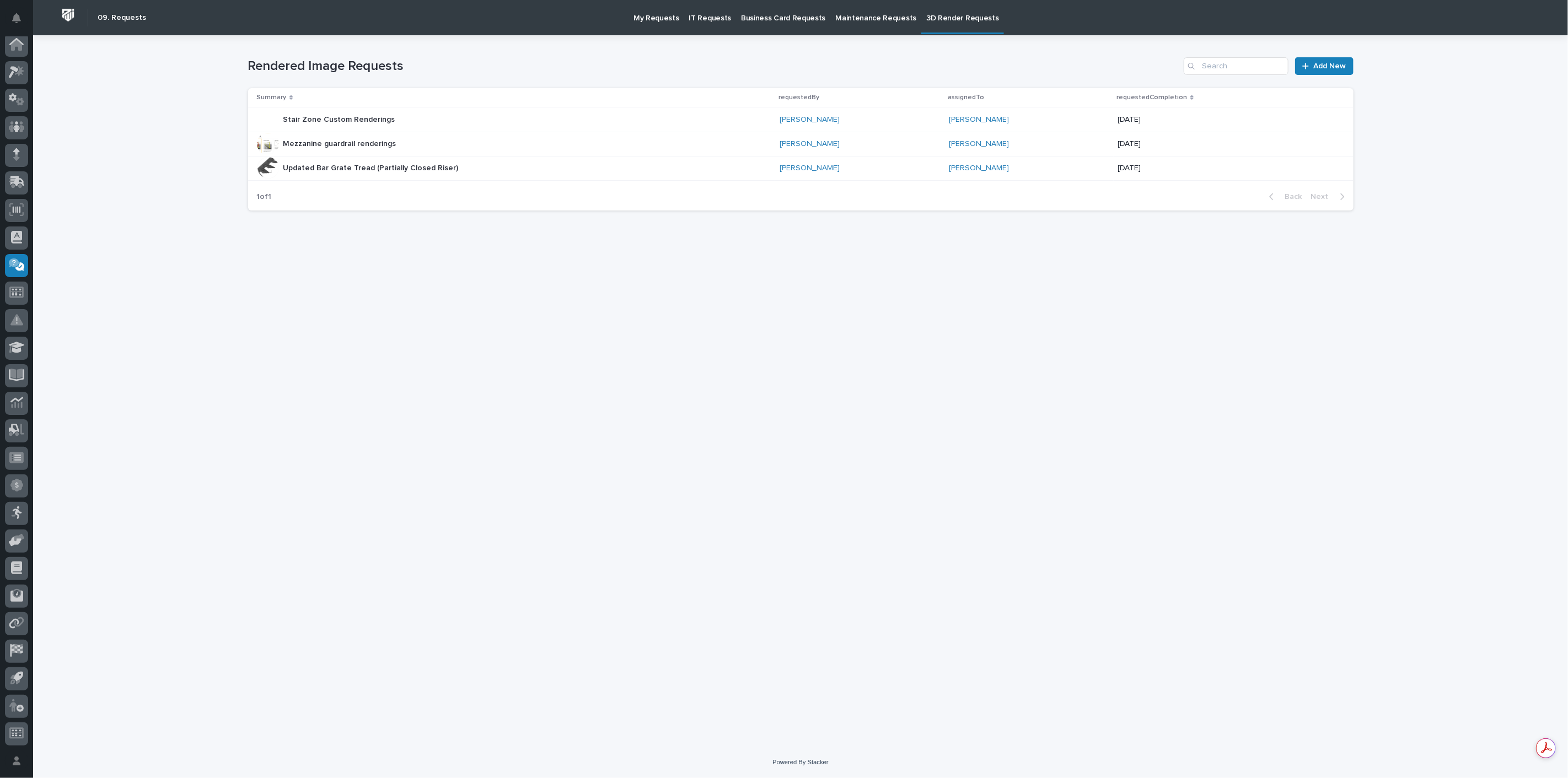
click at [652, 17] on p "My Requests" at bounding box center [656, 11] width 45 height 23
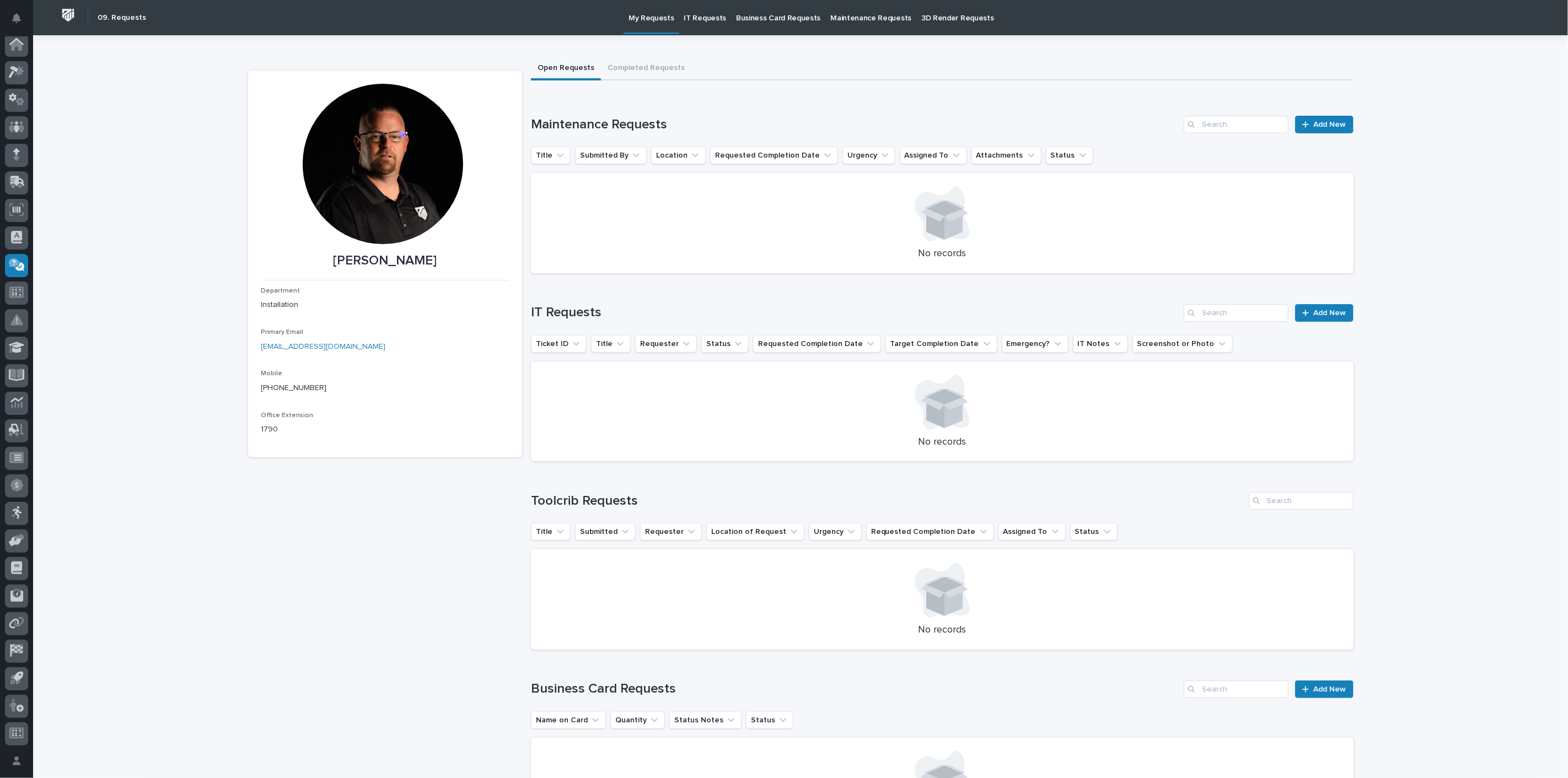
click at [628, 605] on div at bounding box center [942, 590] width 796 height 55
click at [638, 68] on button "Completed Requests" at bounding box center [646, 68] width 90 height 23
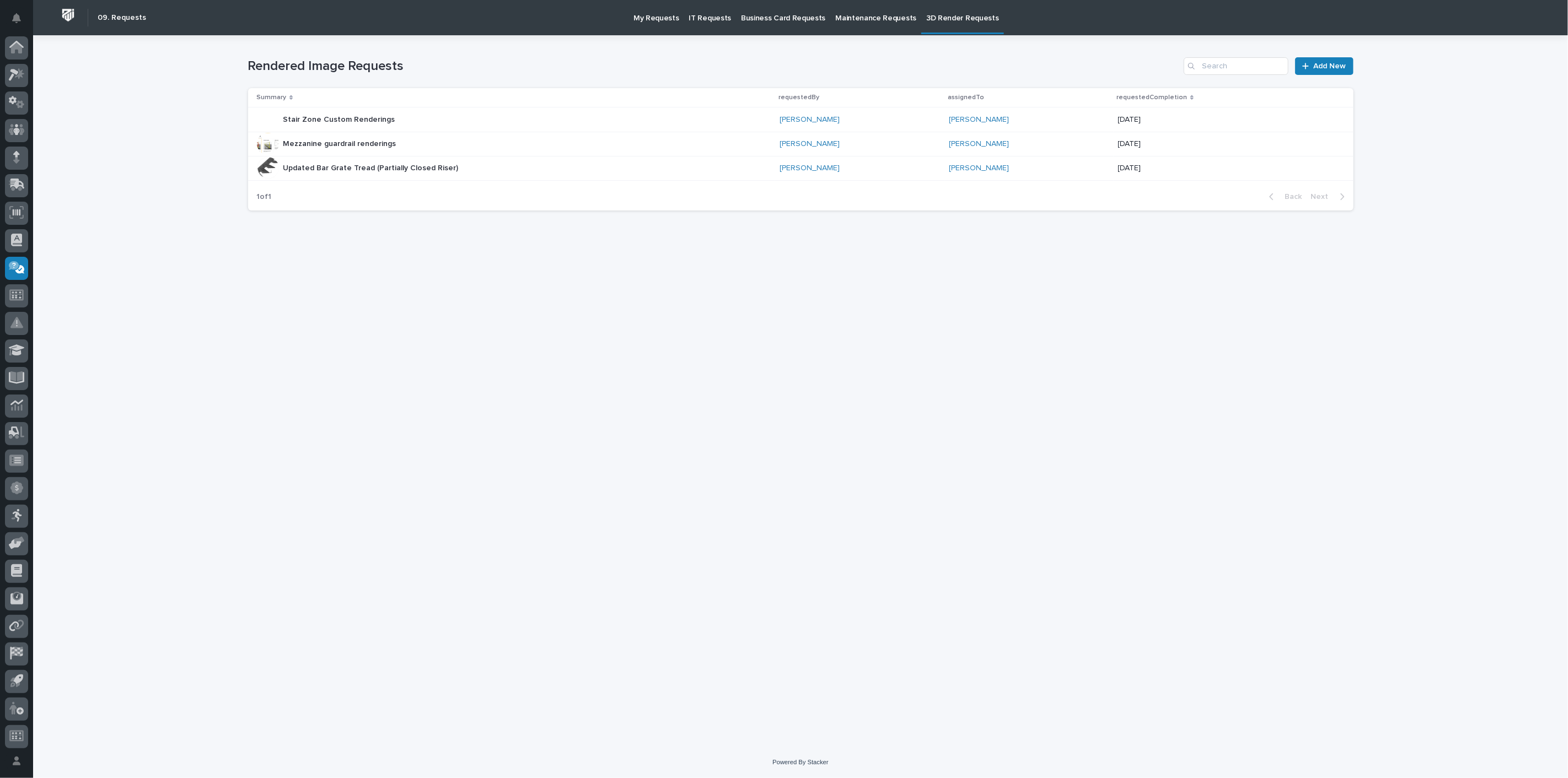
scroll to position [2, 0]
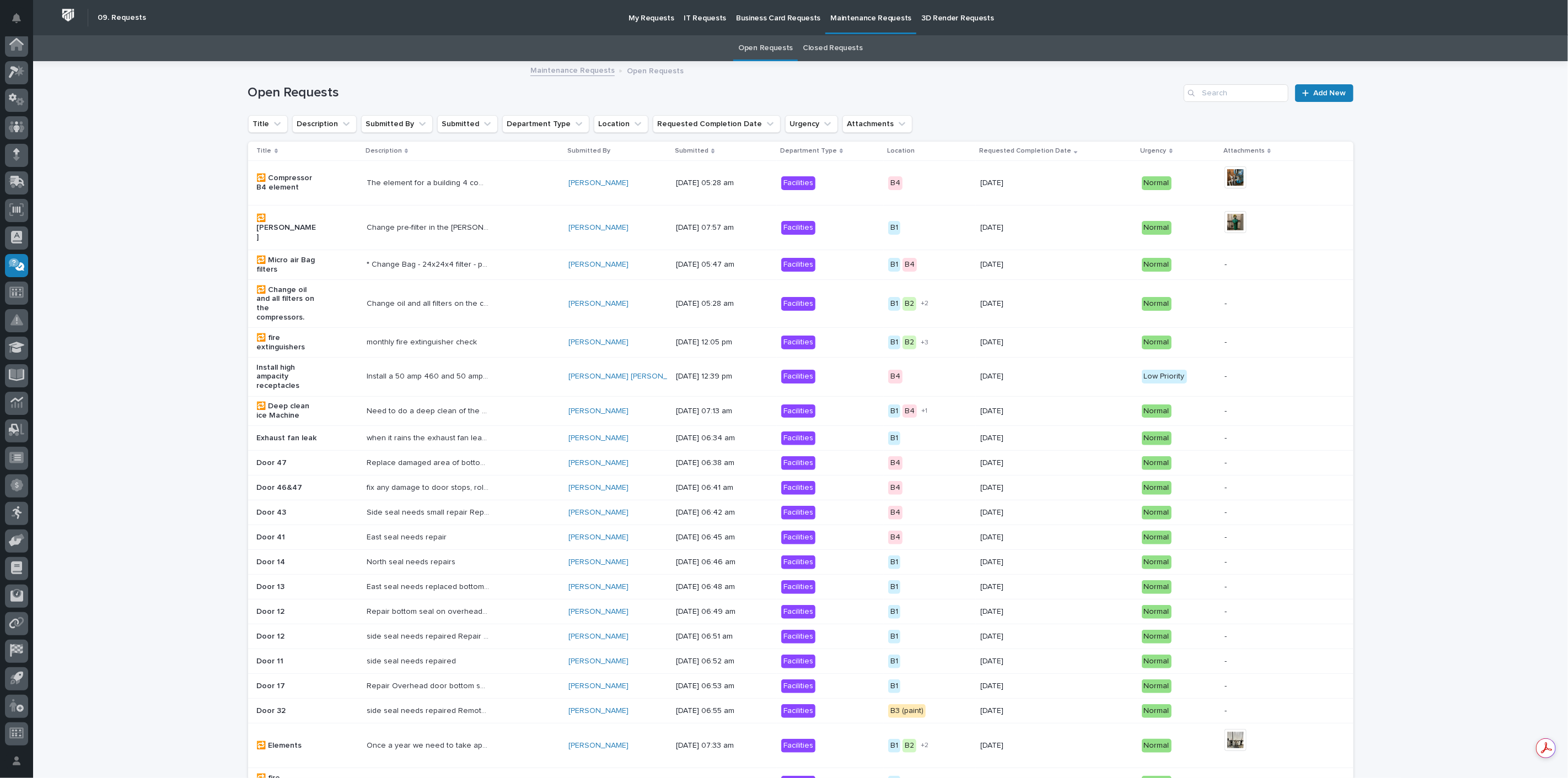
click at [645, 12] on p "My Requests" at bounding box center [651, 11] width 45 height 23
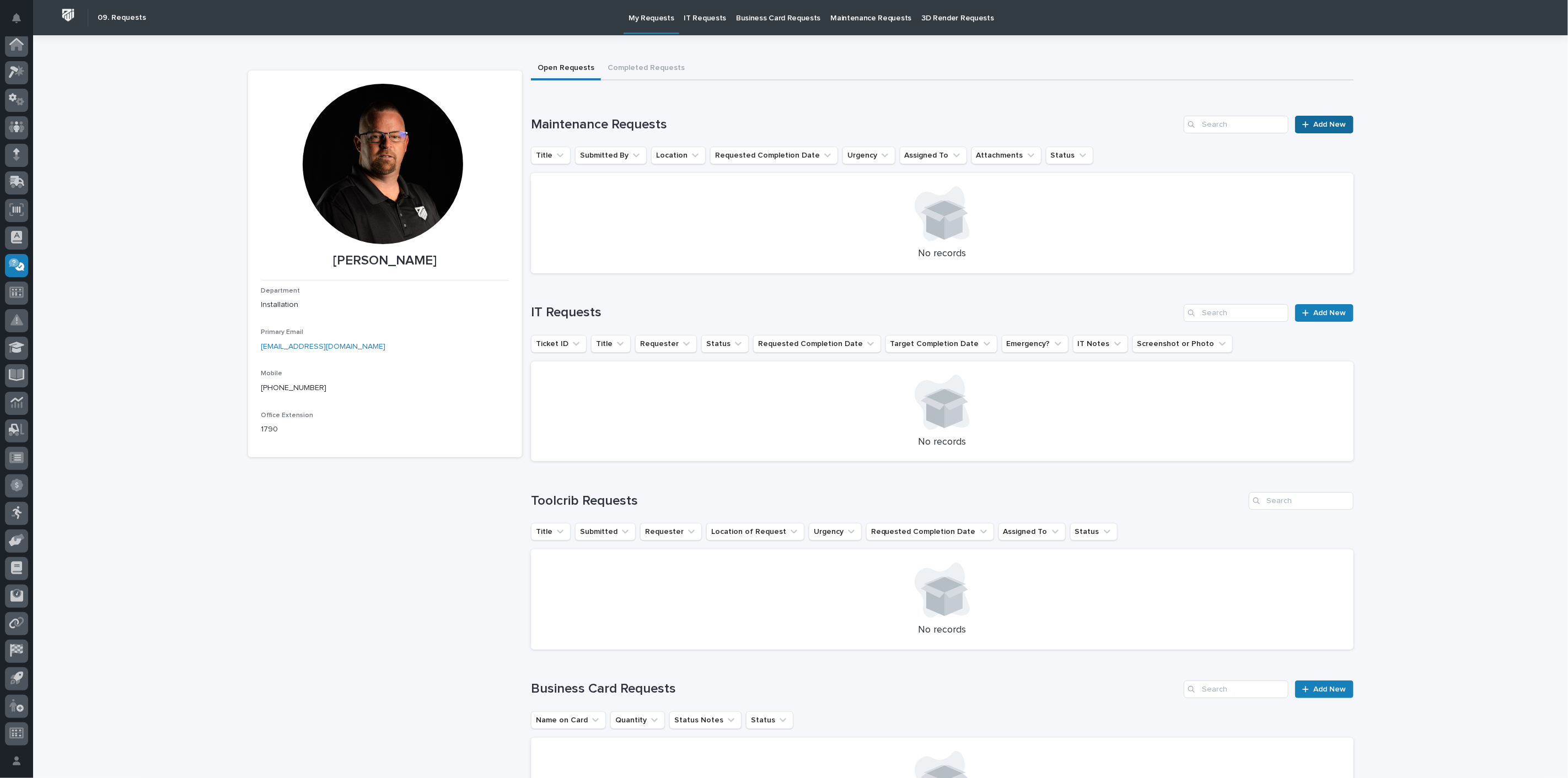
click at [1327, 122] on span "Add New" at bounding box center [1330, 124] width 32 height 7
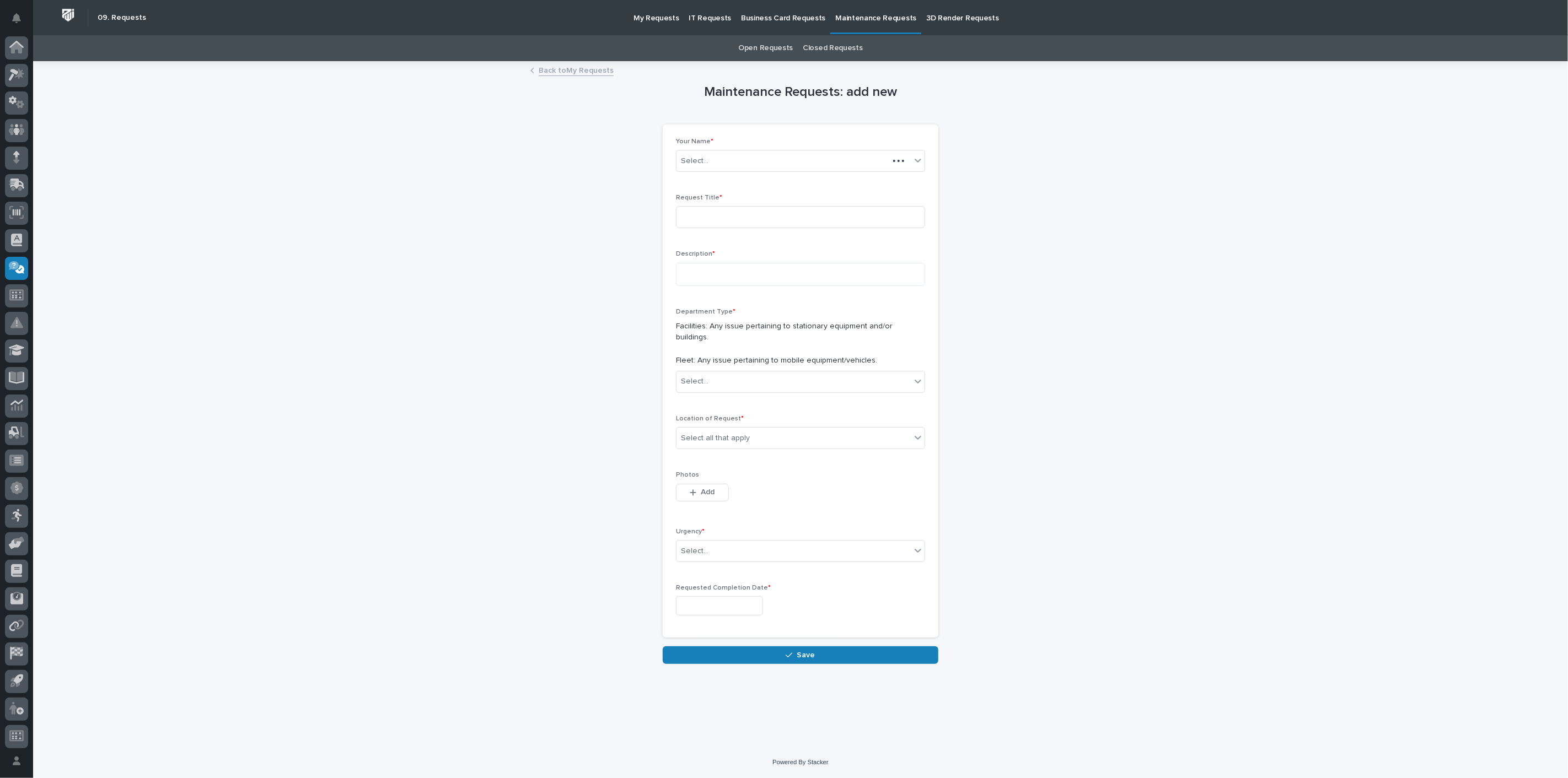
scroll to position [2, 0]
click at [719, 265] on textarea at bounding box center [800, 274] width 249 height 23
click at [723, 214] on input at bounding box center [800, 217] width 249 height 22
click at [728, 373] on div "Select..." at bounding box center [793, 382] width 234 height 18
click at [711, 393] on span "Facilities" at bounding box center [697, 390] width 34 height 12
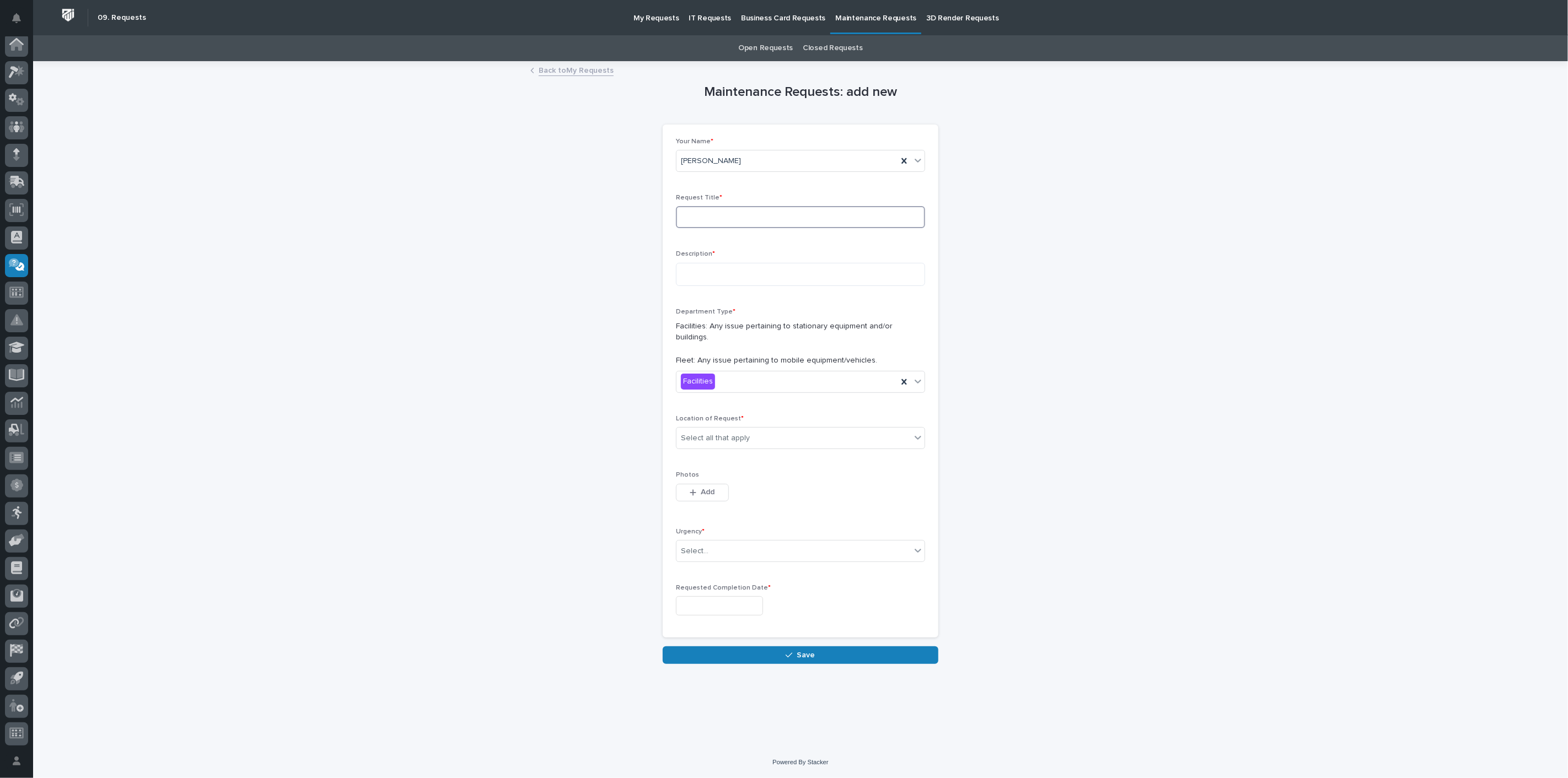
click at [691, 218] on input at bounding box center [800, 217] width 249 height 22
type input "New office Chair"
click at [701, 274] on textarea at bounding box center [800, 274] width 249 height 23
type textarea "**********"
click at [728, 433] on div "Select all that apply" at bounding box center [715, 438] width 69 height 12
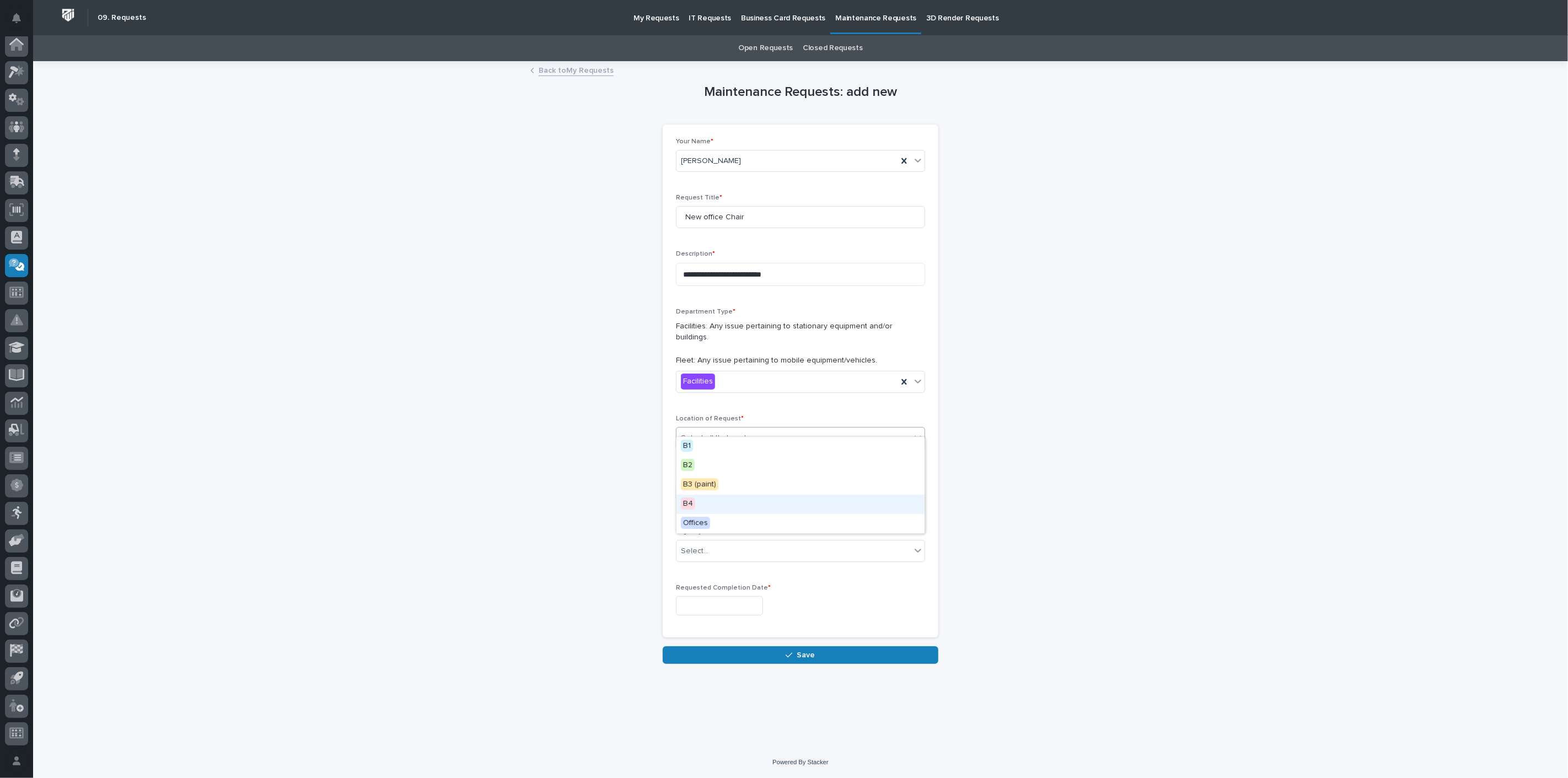
click at [697, 503] on div "B4" at bounding box center [800, 504] width 248 height 19
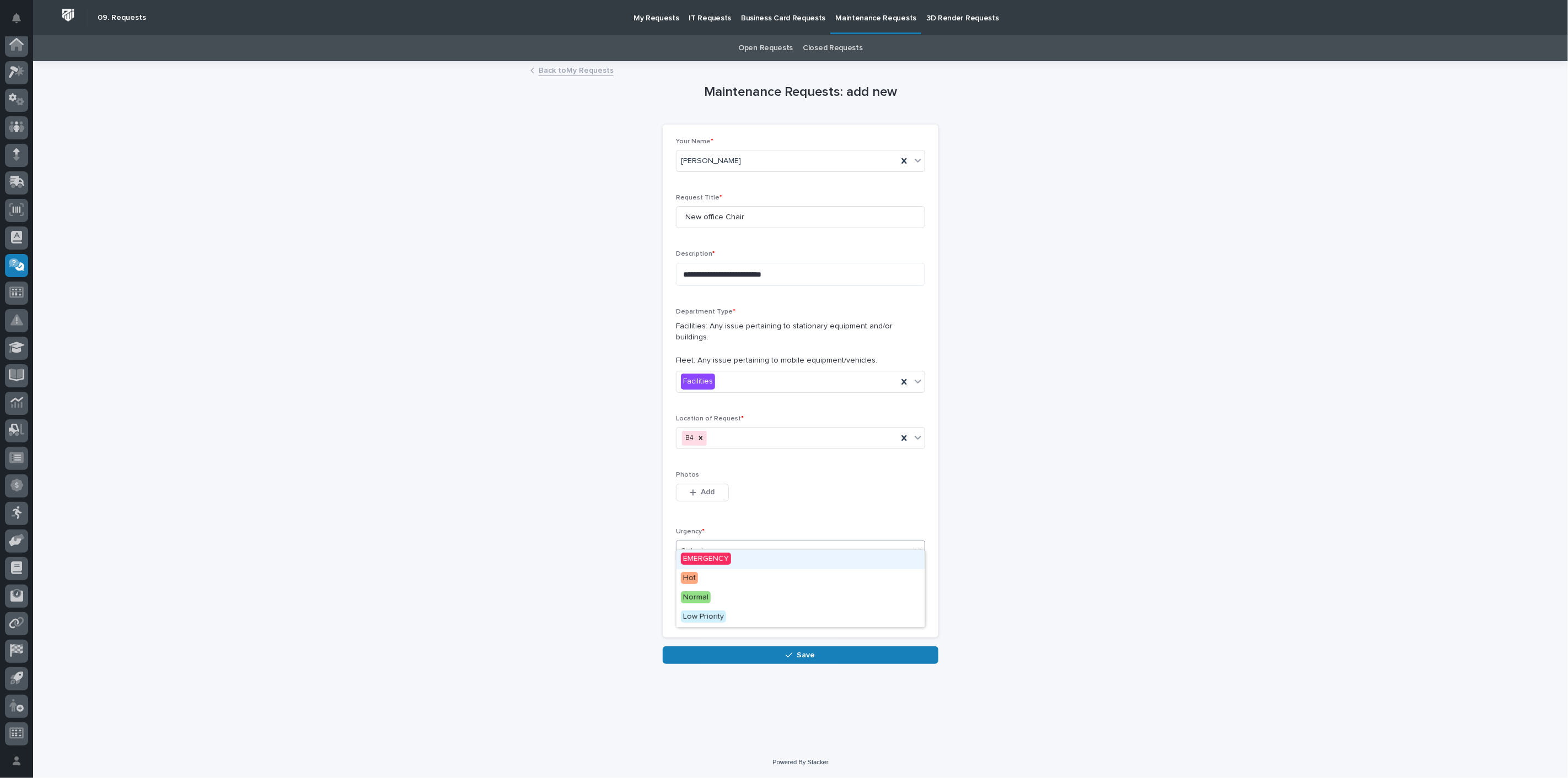
click at [719, 542] on div "Select..." at bounding box center [793, 551] width 234 height 18
click at [690, 597] on span "Normal" at bounding box center [696, 597] width 30 height 12
click at [700, 596] on input "text" at bounding box center [719, 606] width 87 height 19
click at [748, 543] on div "3" at bounding box center [749, 538] width 15 height 15
type input "**********"
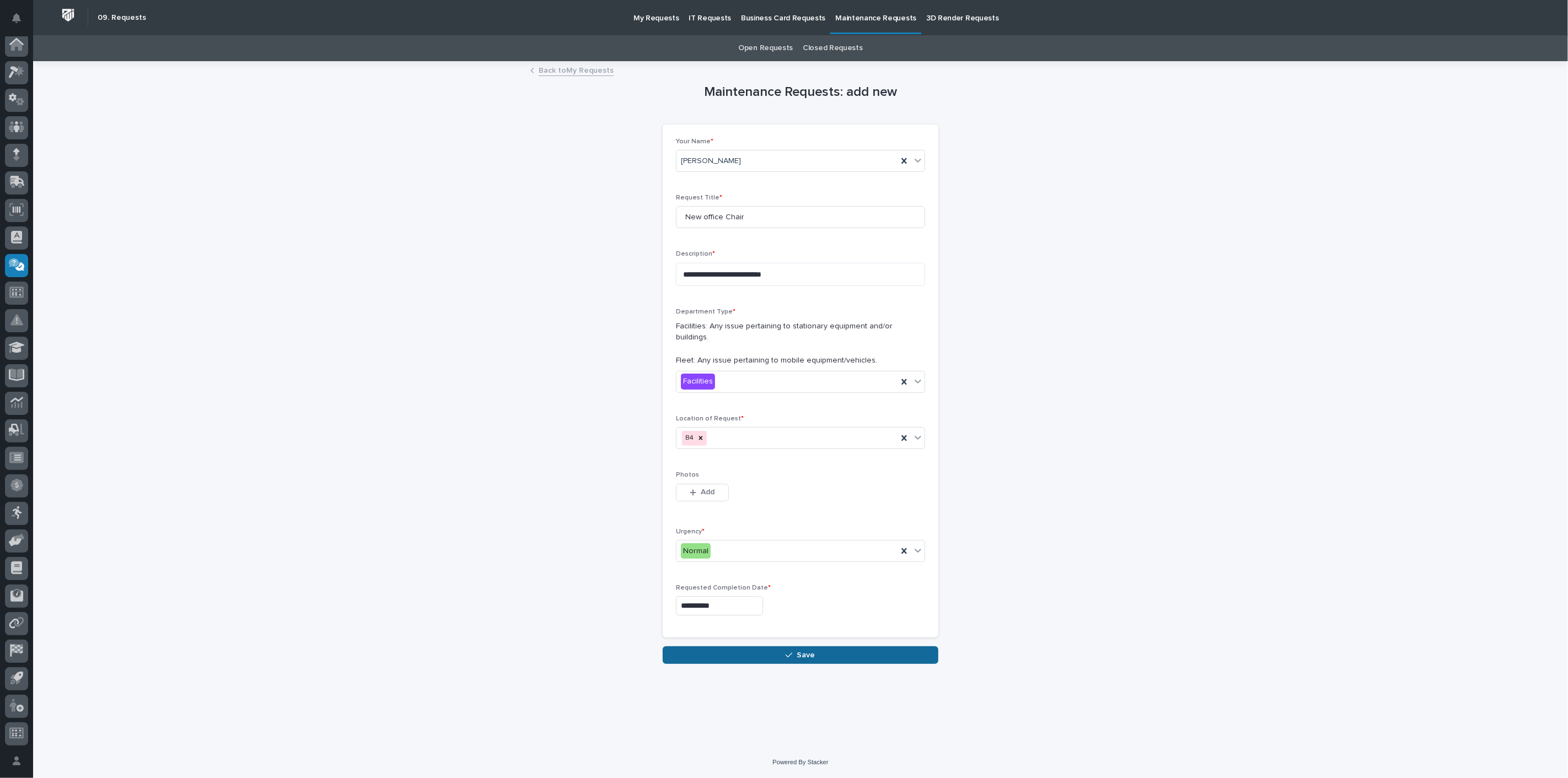
click at [755, 647] on button "Save" at bounding box center [800, 655] width 276 height 17
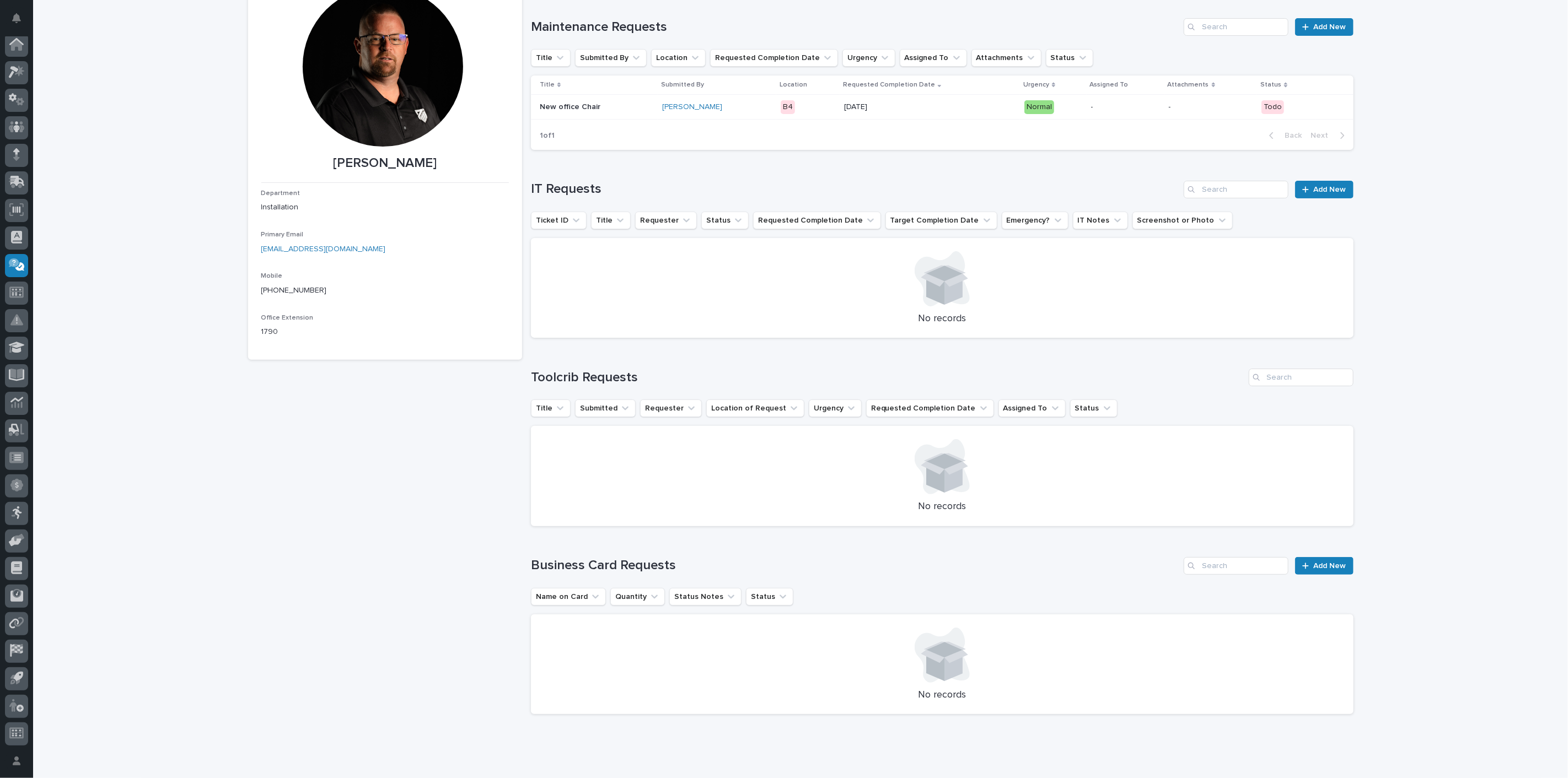
scroll to position [129, 0]
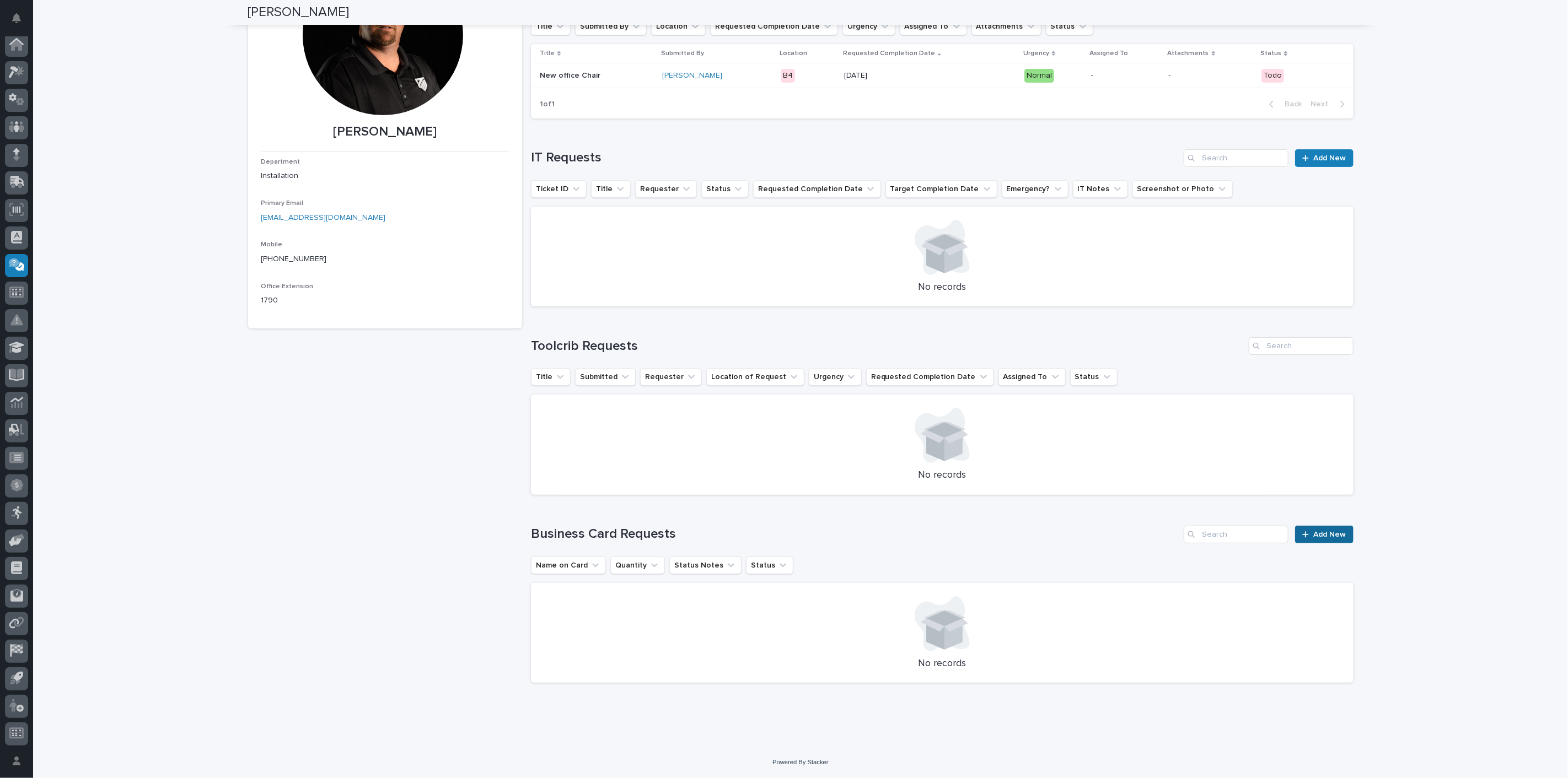
click at [1344, 534] on link "Add New" at bounding box center [1324, 535] width 58 height 17
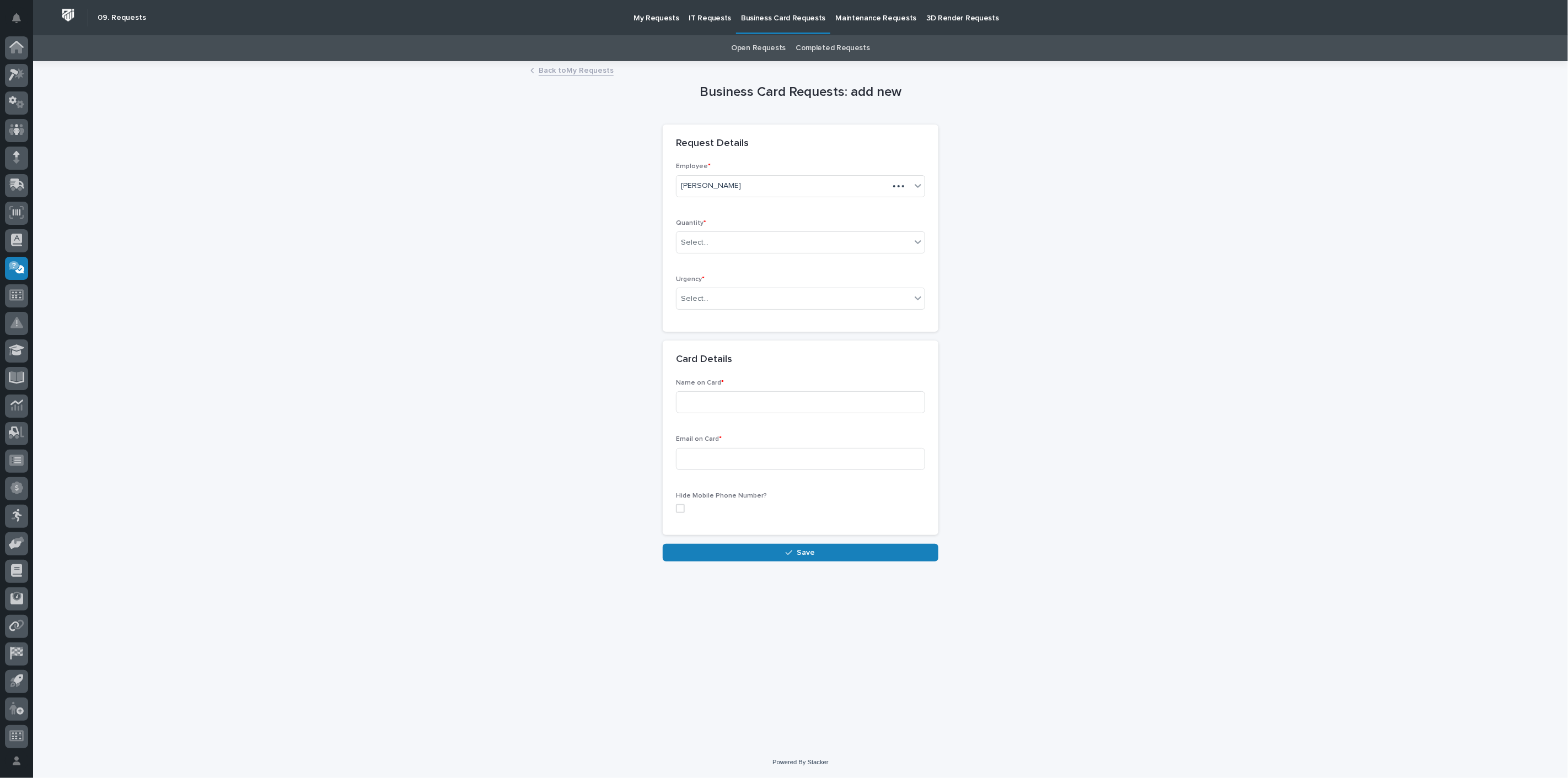
scroll to position [2, 0]
click at [732, 243] on div "Select..." at bounding box center [793, 242] width 234 height 18
click at [714, 265] on div "250" at bounding box center [800, 263] width 248 height 19
click at [724, 296] on div "Select..." at bounding box center [793, 299] width 234 height 18
click at [725, 337] on div "Within 30 Days" at bounding box center [800, 338] width 248 height 19
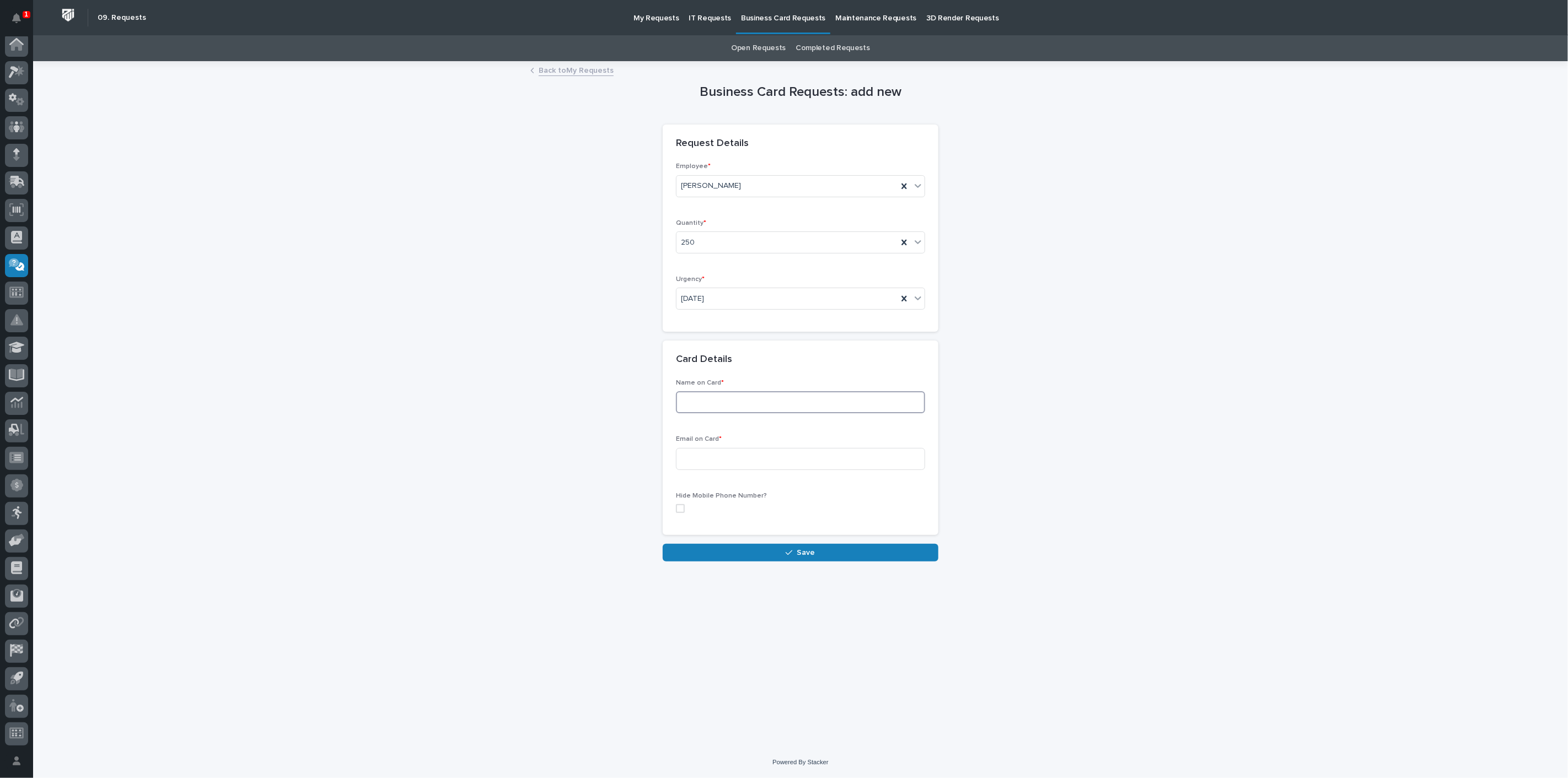
click at [706, 404] on input at bounding box center [800, 402] width 249 height 22
type input "Jeremy"
type input "Whetstone"
click at [788, 553] on icon "button" at bounding box center [789, 553] width 7 height 7
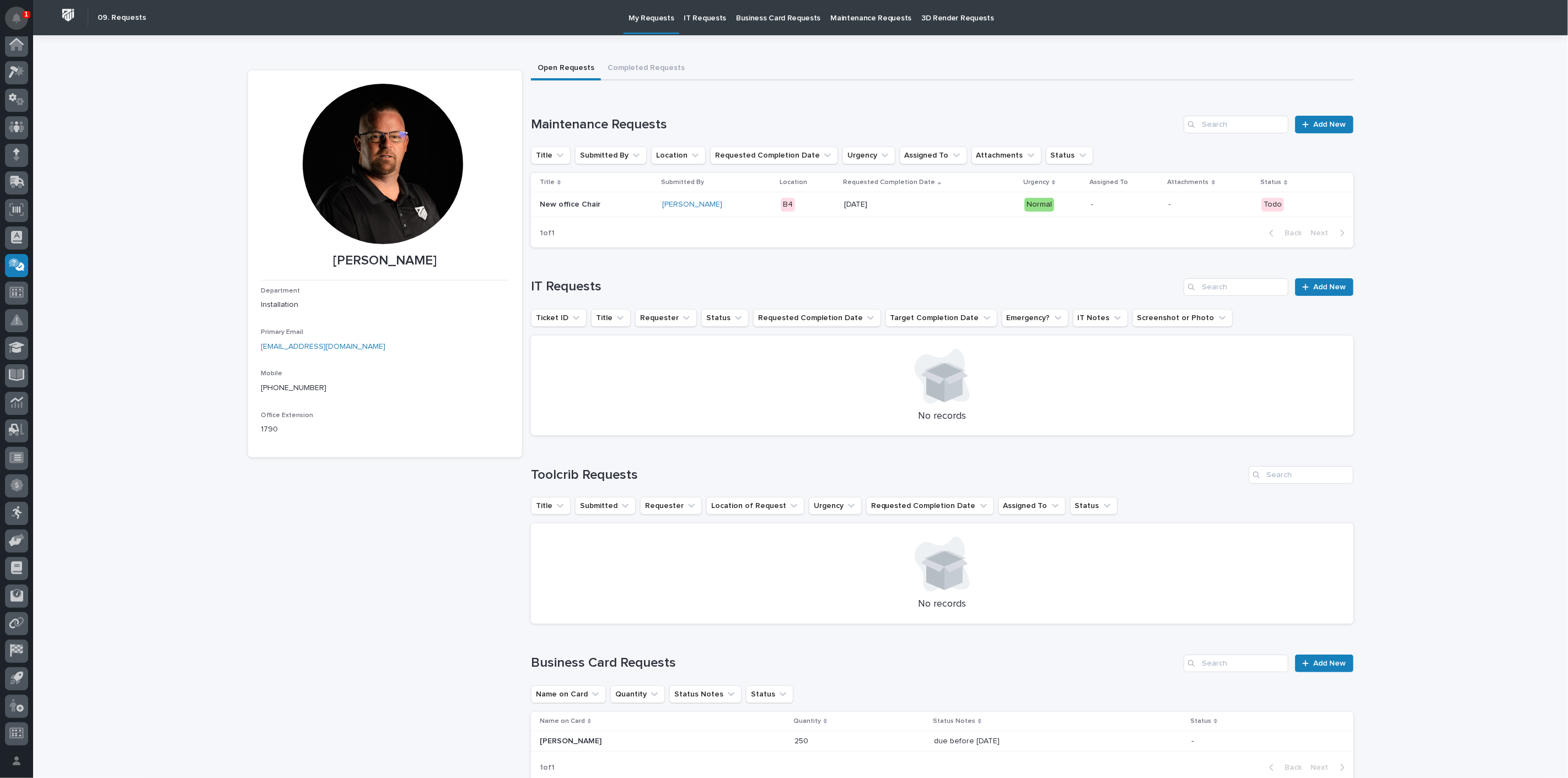
click at [19, 13] on icon "Notifications" at bounding box center [16, 18] width 9 height 10
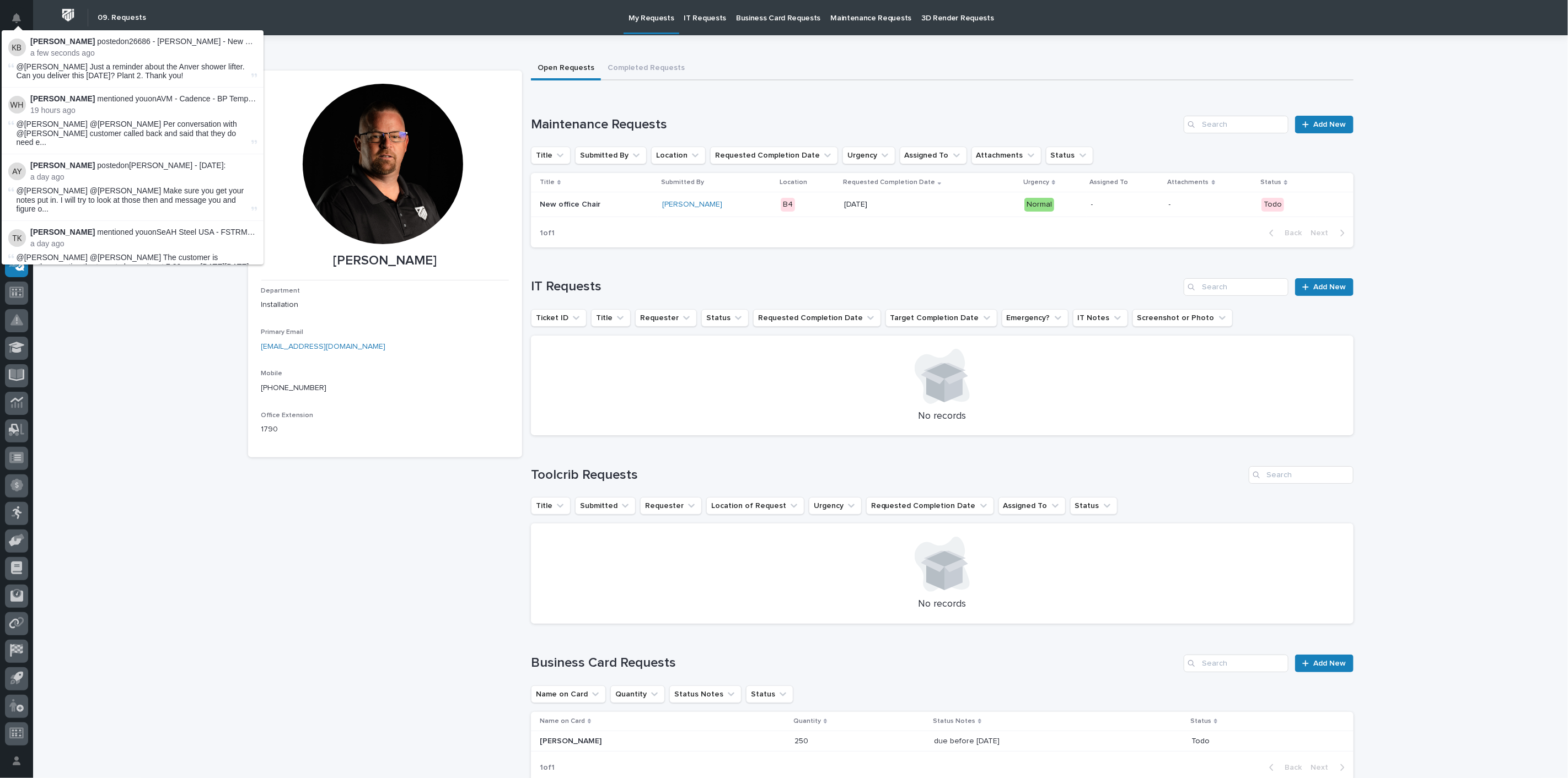
click at [74, 42] on p "Ken Bajdek posted on 26686 - Brinkley RV - New BTH Devices - Plant Setup :" at bounding box center [144, 41] width 227 height 9
click at [78, 70] on div "@Caleb Oetjen Just a reminder about the Anver shower lifter. Can you deliver th…" at bounding box center [133, 72] width 233 height 19
click at [190, 90] on li "Wynne Hochstetler mentioned you on AVM - Cadence - BP Templates & Embedded Anch…" at bounding box center [133, 121] width 262 height 67
click at [300, 63] on div "Jeremy Whetstone Department Installation Primary Email jwhetstone@pwiworks.com …" at bounding box center [800, 424] width 1105 height 733
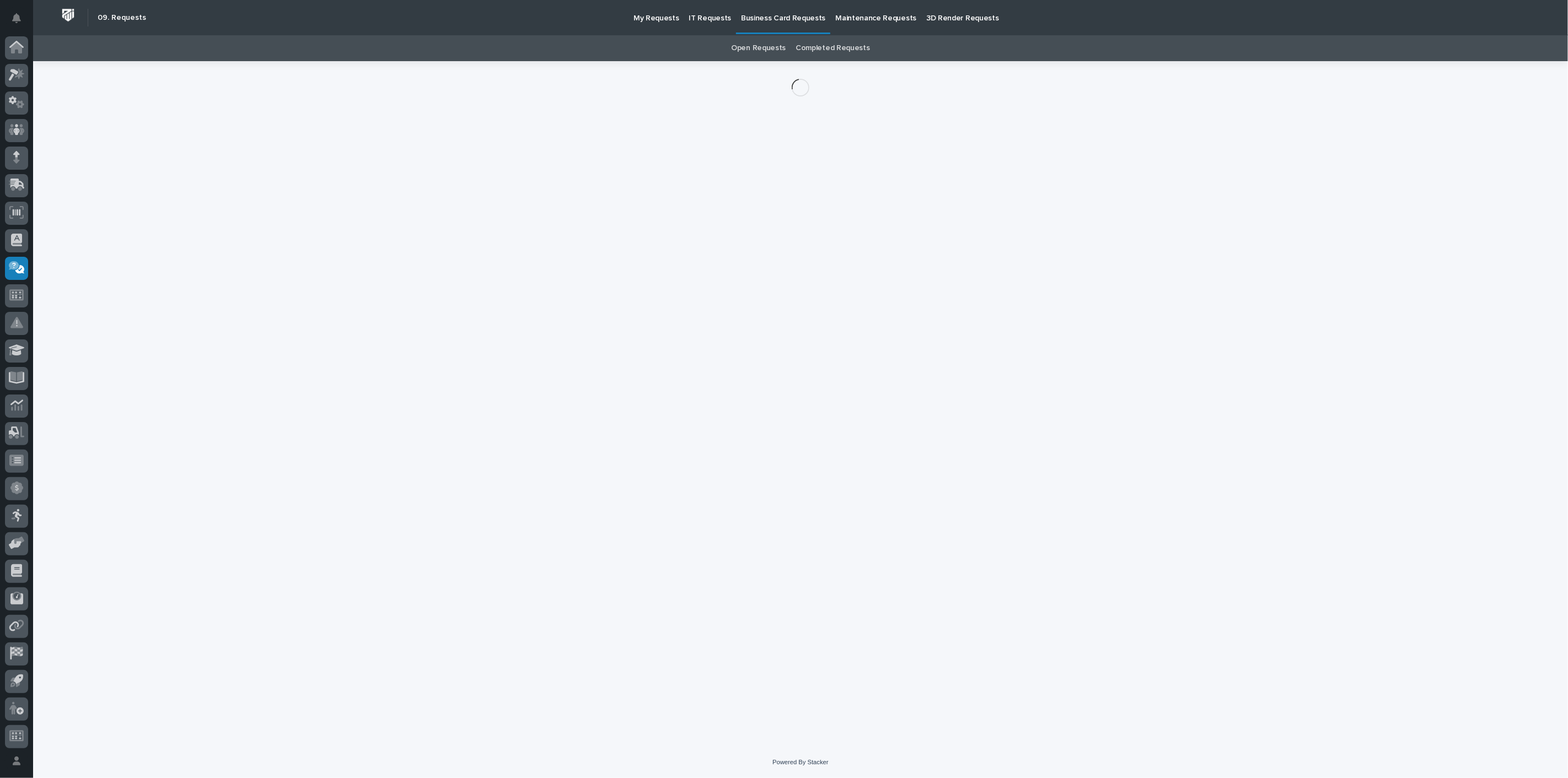
scroll to position [2, 0]
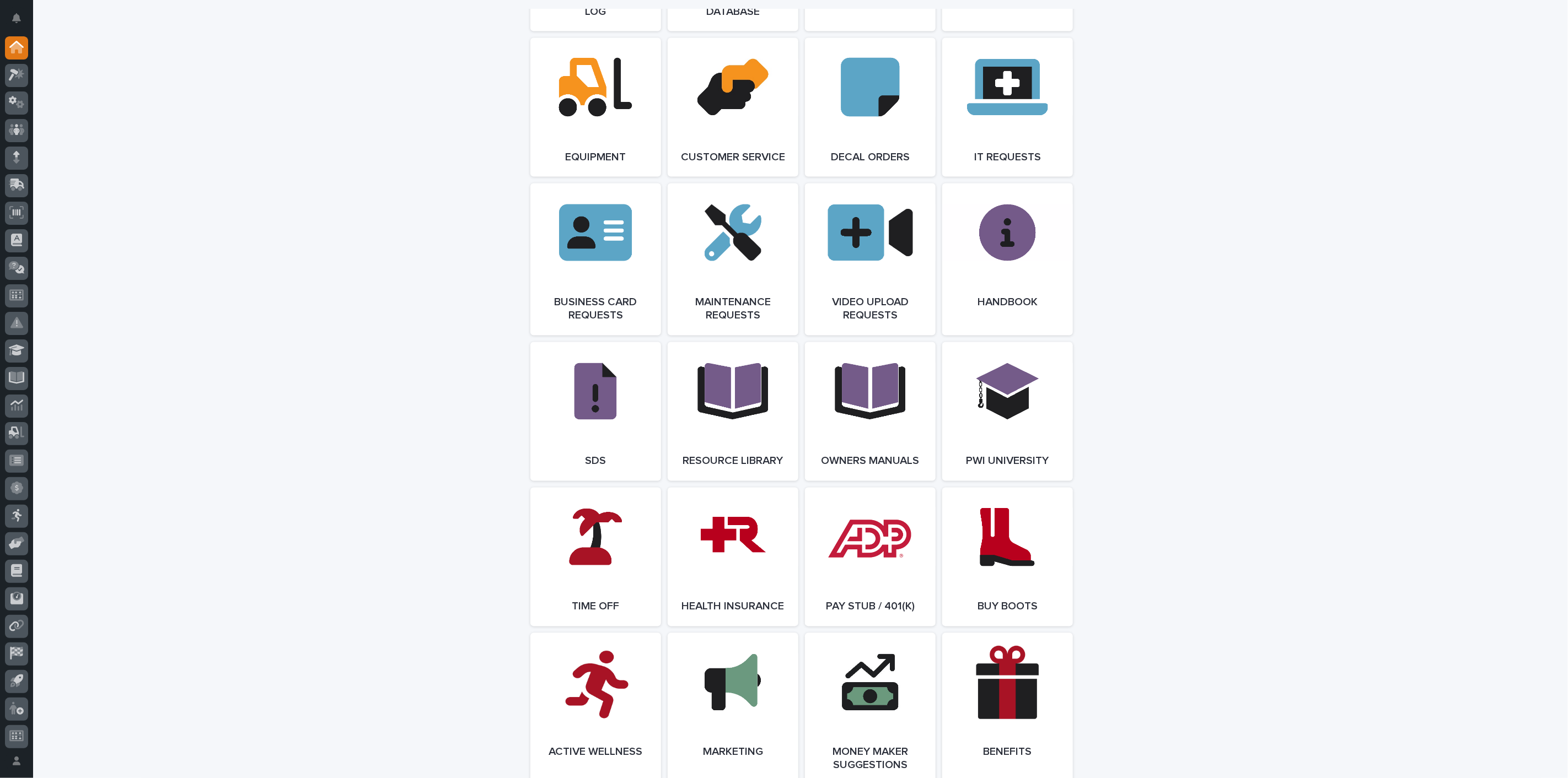
scroll to position [1576, 0]
click at [753, 283] on link "Open Link" at bounding box center [733, 260] width 131 height 152
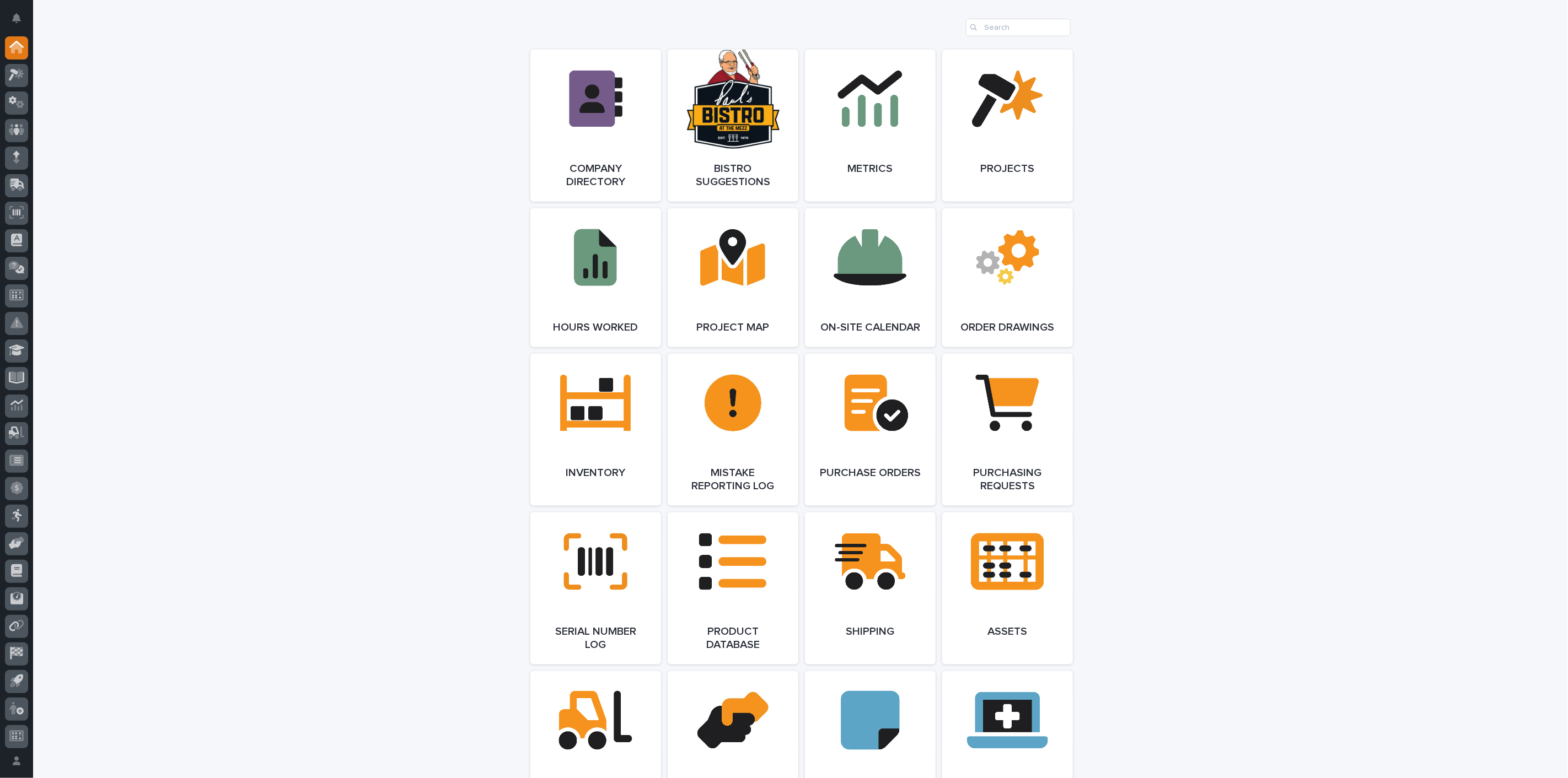
scroll to position [841, 0]
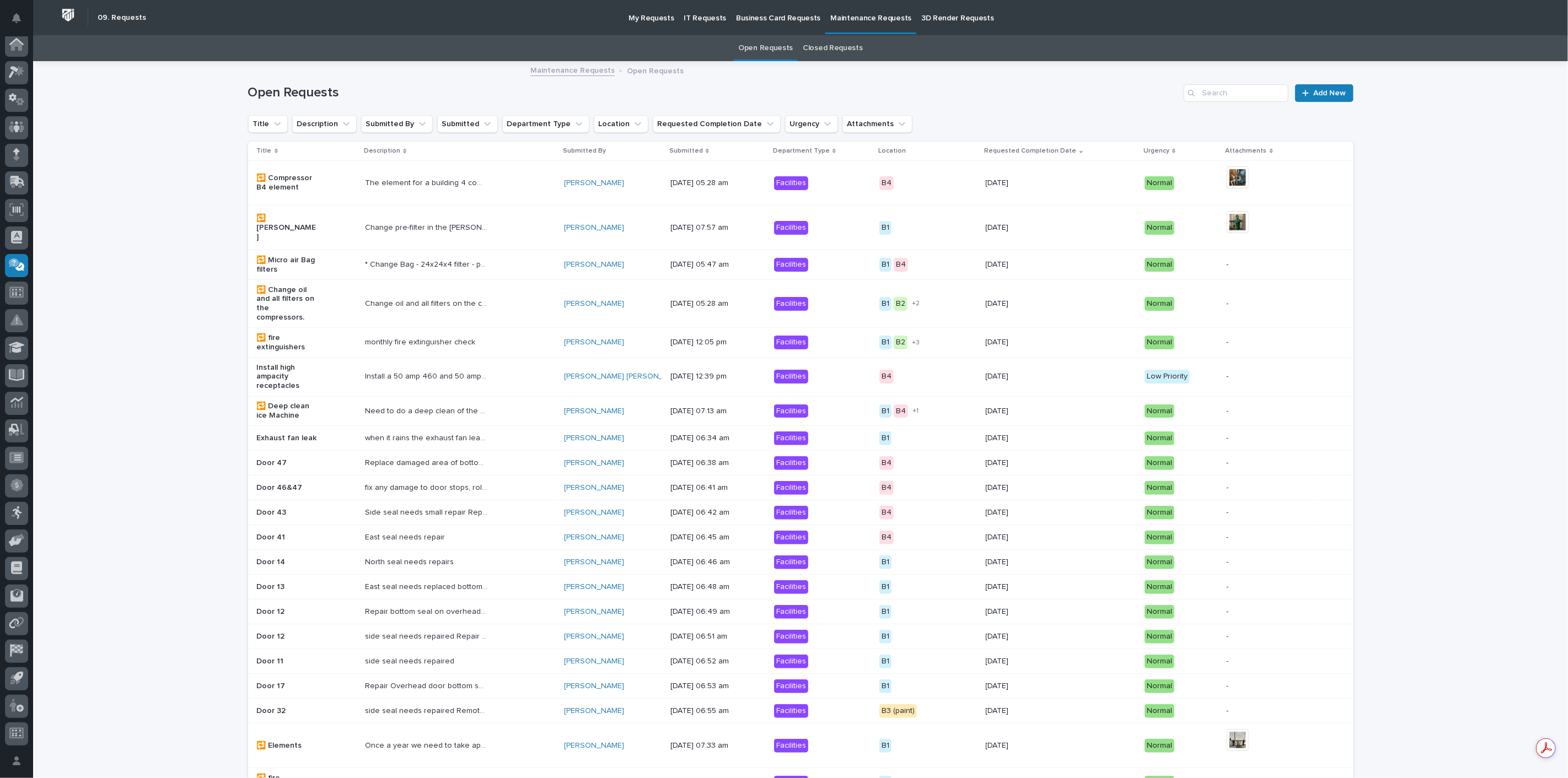
click at [753, 46] on link "Open Requests" at bounding box center [766, 49] width 55 height 26
click at [1326, 95] on span "Add New" at bounding box center [1330, 93] width 32 height 7
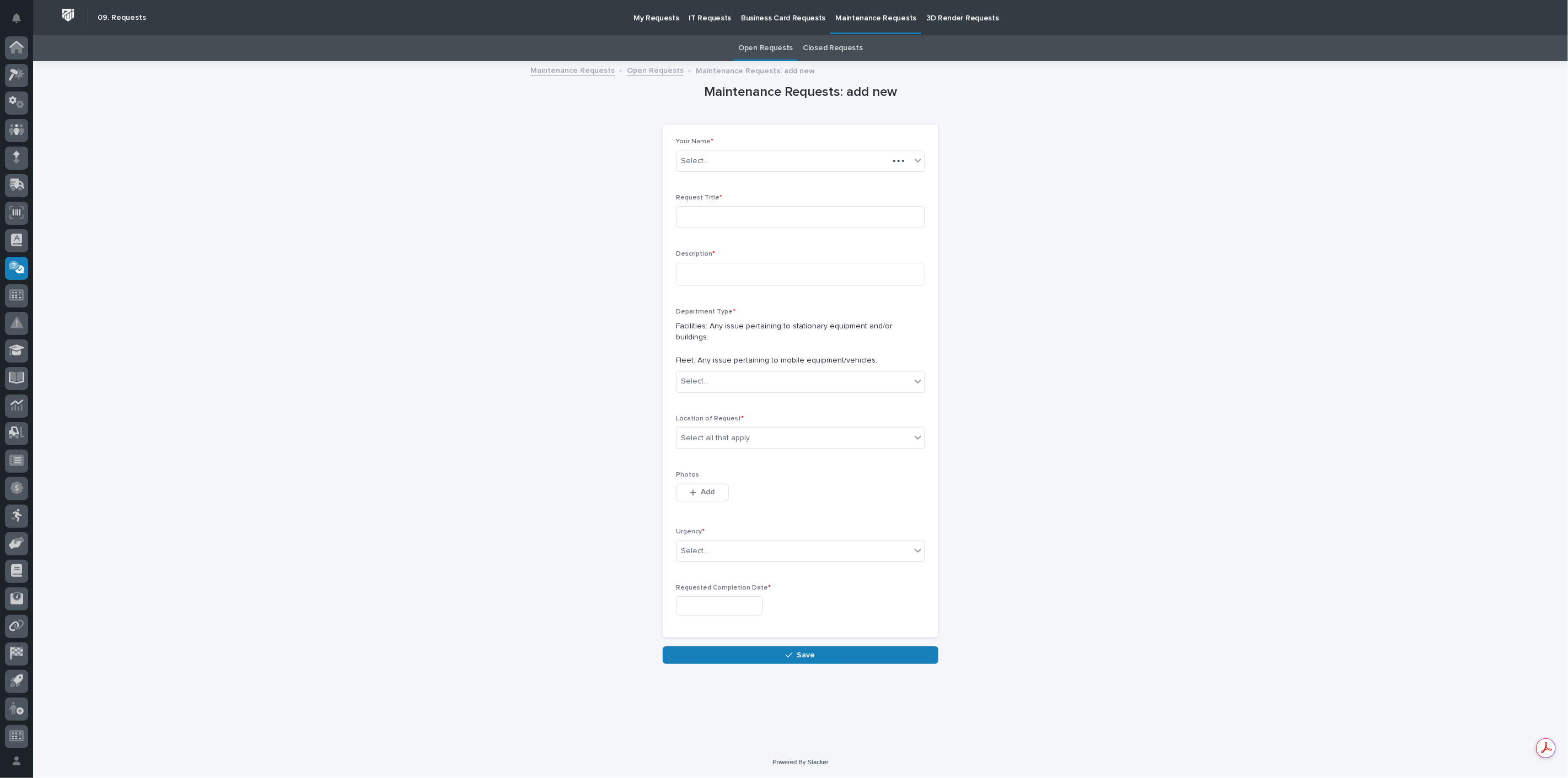
scroll to position [2, 0]
click at [739, 218] on input at bounding box center [800, 217] width 249 height 22
click at [732, 268] on textarea at bounding box center [800, 274] width 249 height 23
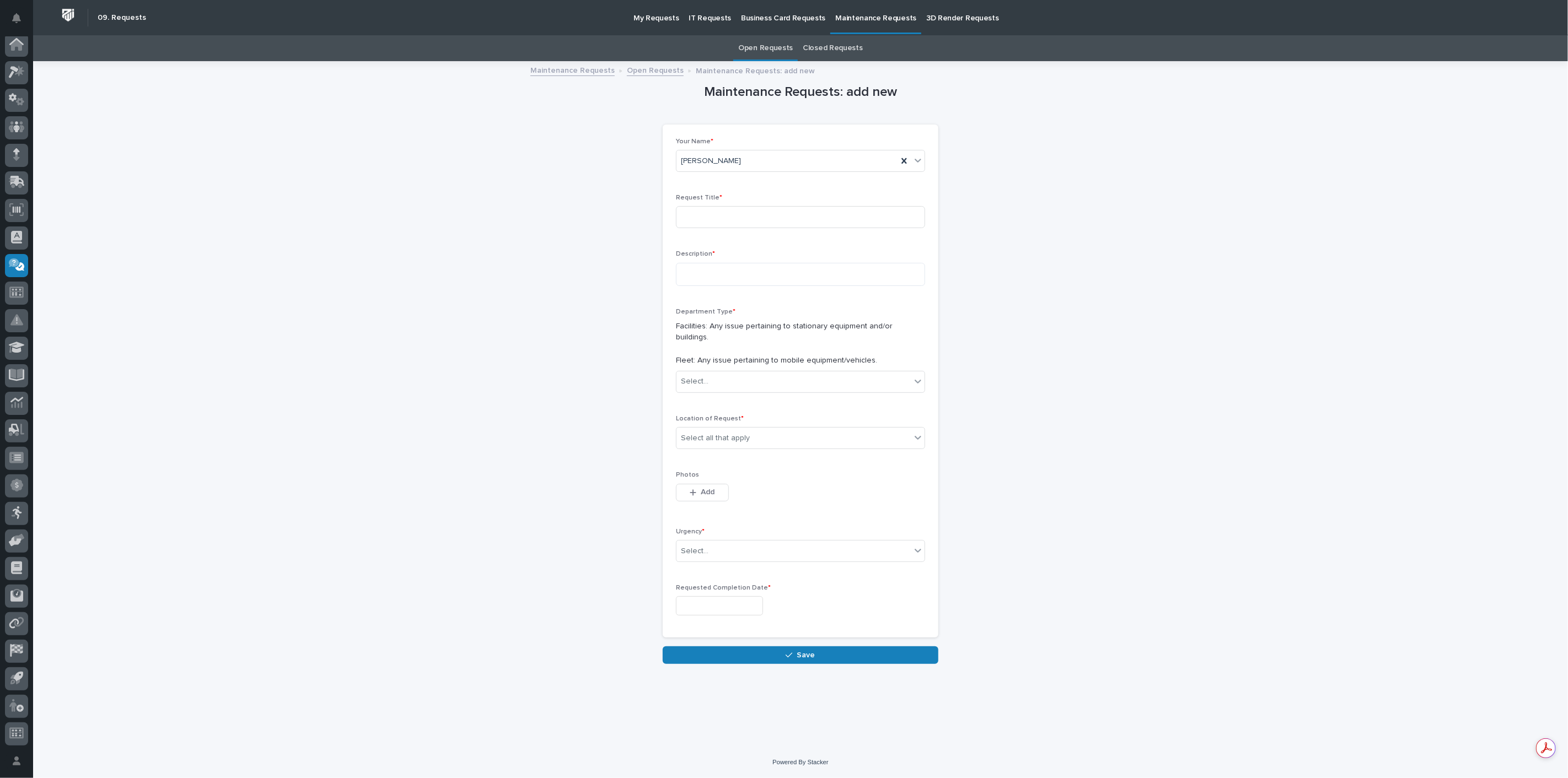
click at [1191, 204] on div "Maintenance Requests: add new Loading... Saving… Loading... Saving… Loading... …" at bounding box center [800, 363] width 1105 height 602
click at [445, 65] on div "Maintenance Requests Open Requests Maintenance Requests: add new" at bounding box center [800, 71] width 1535 height 16
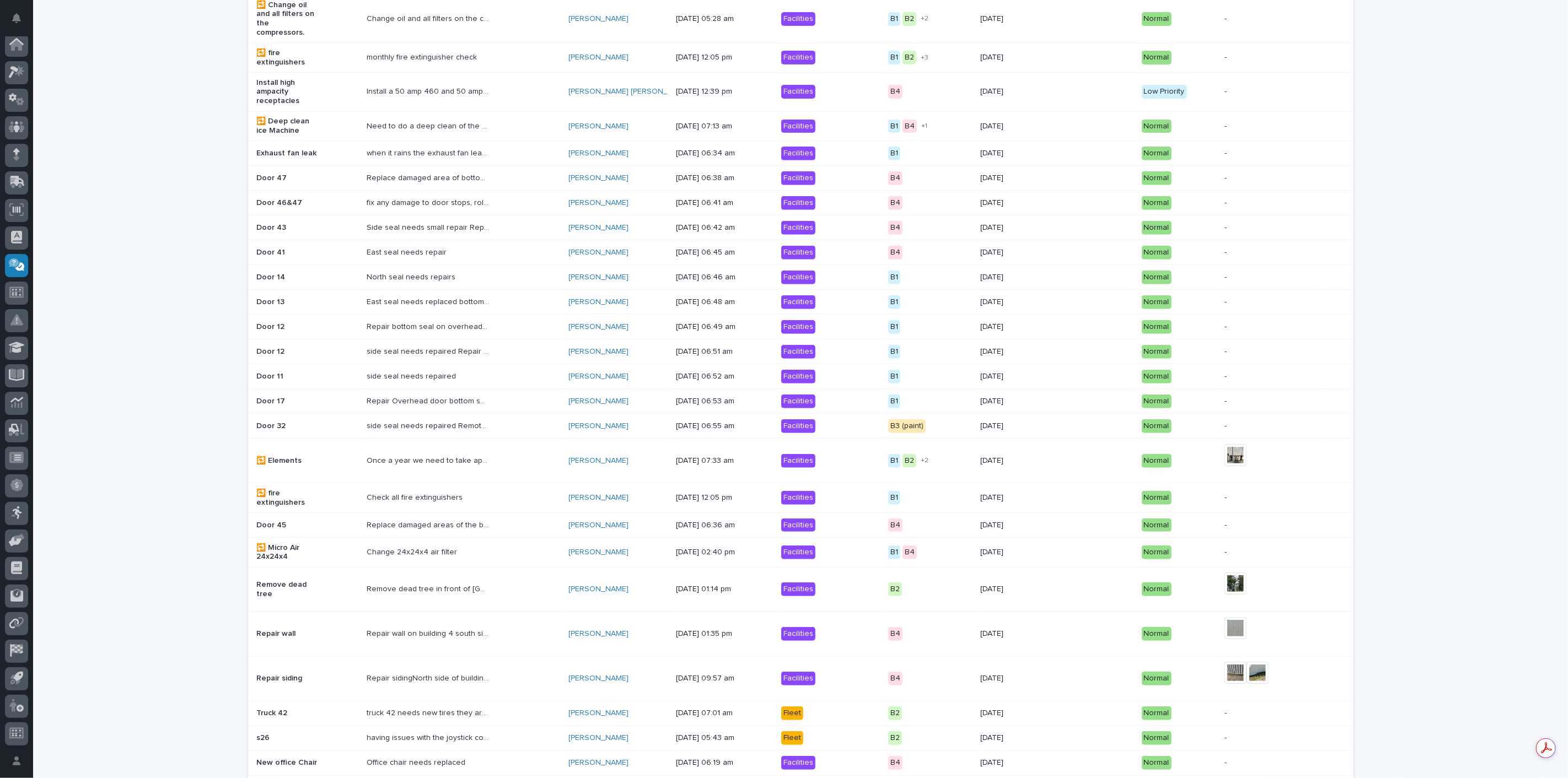
scroll to position [195, 0]
